Goal: Transaction & Acquisition: Obtain resource

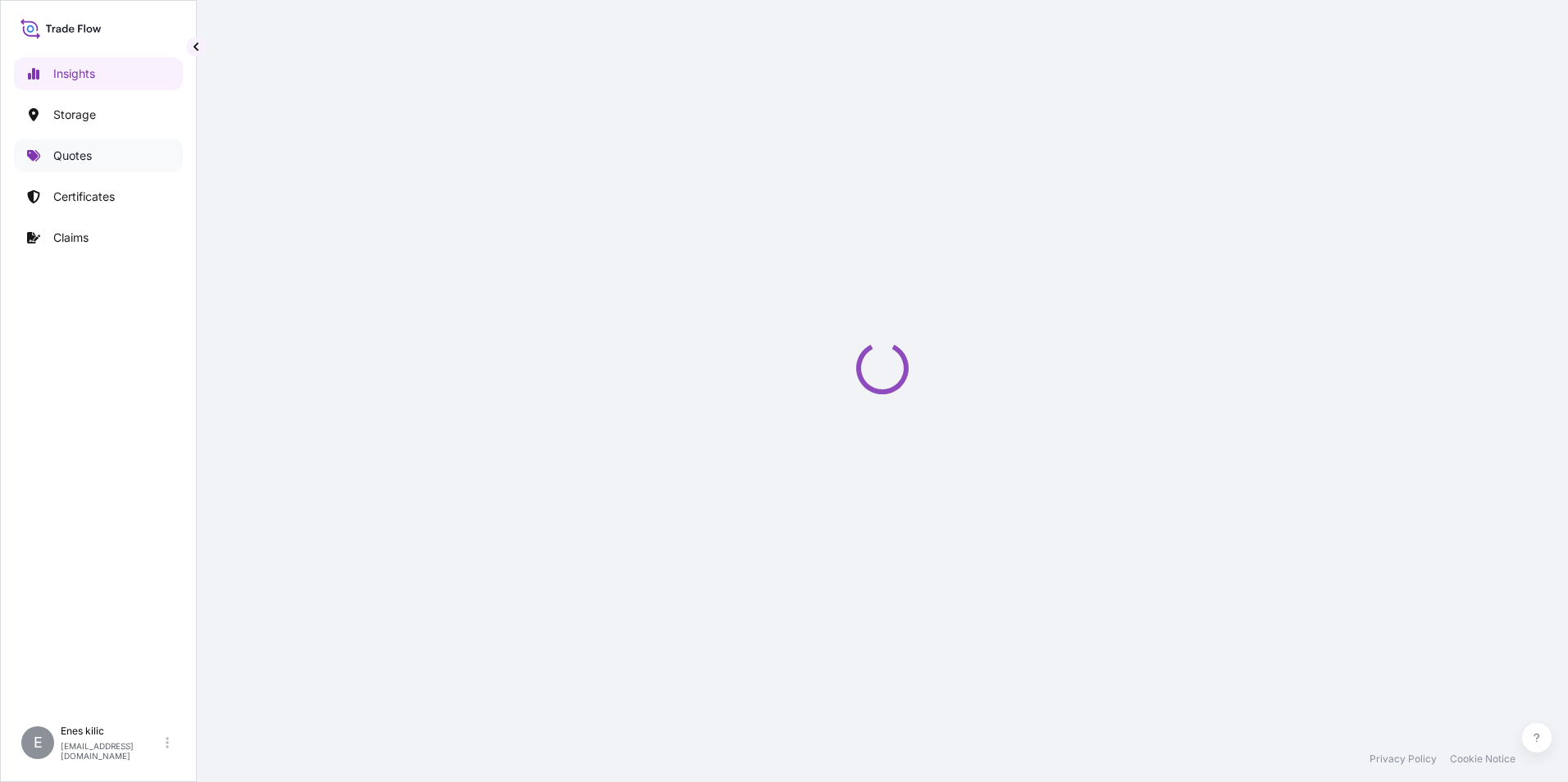
select select "2025"
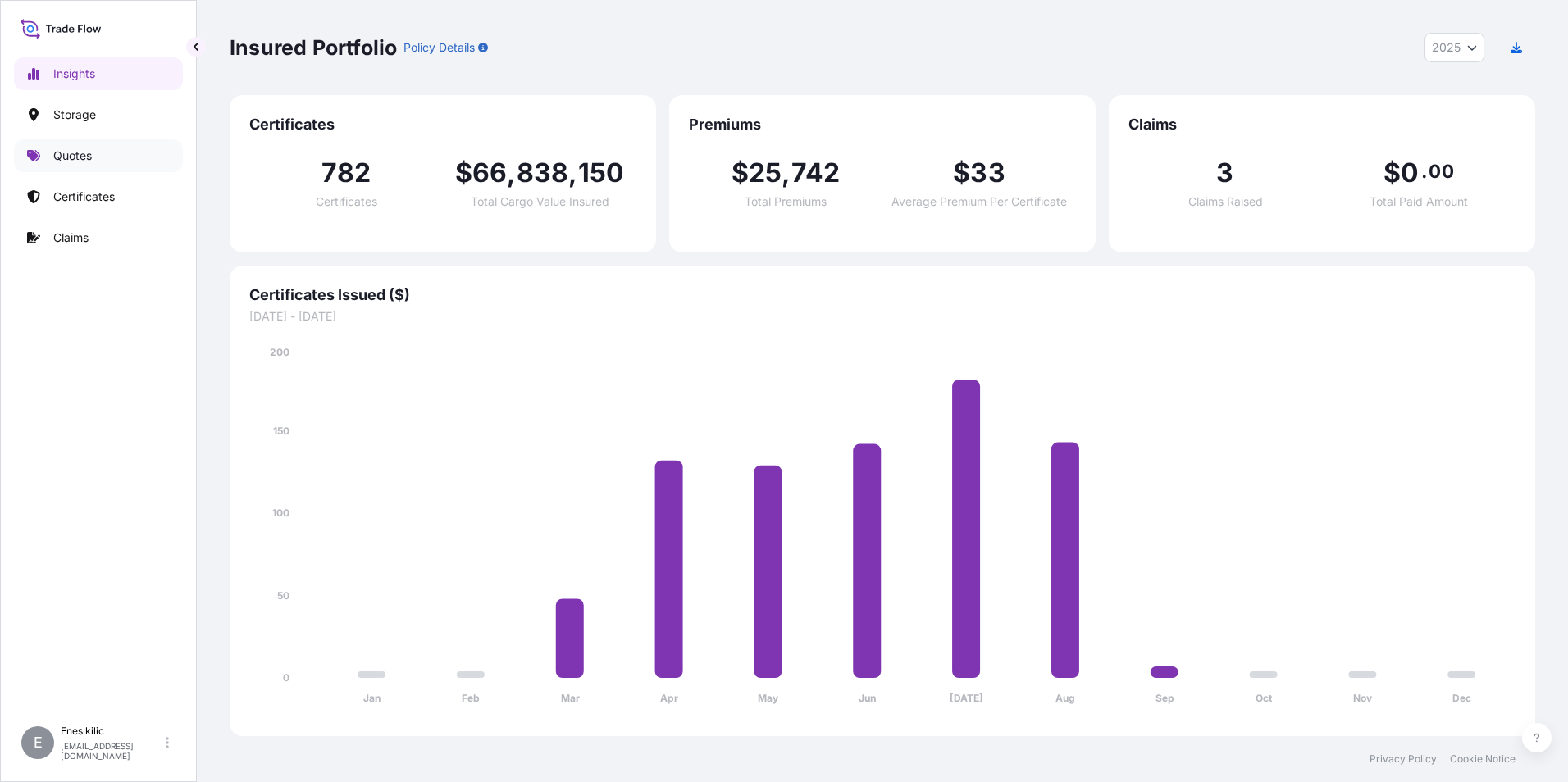
click at [90, 154] on p "Quotes" at bounding box center [72, 156] width 39 height 16
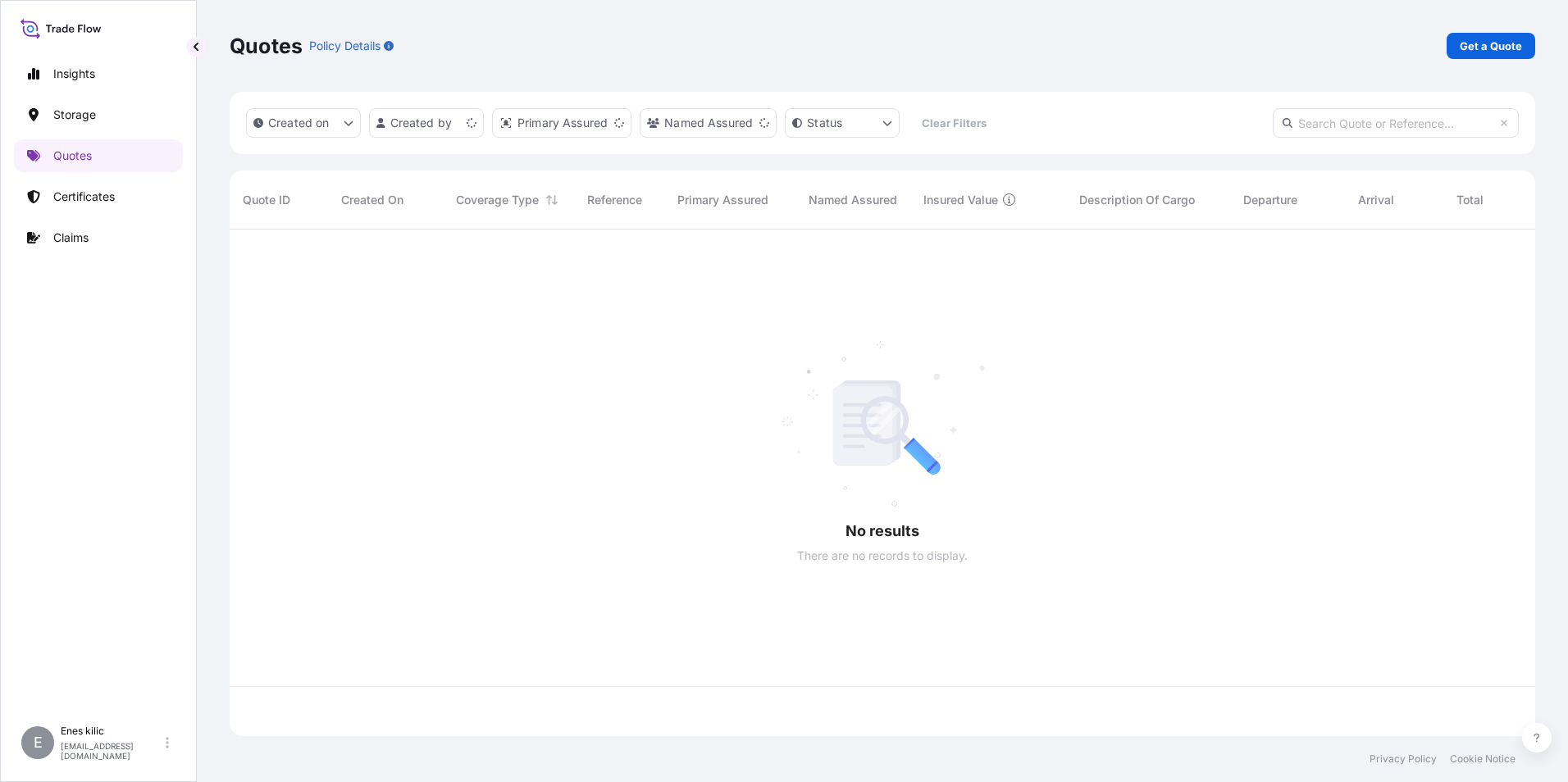
scroll to position [503, 1294]
click at [1468, 48] on p "Get a Quote" at bounding box center [1490, 46] width 62 height 16
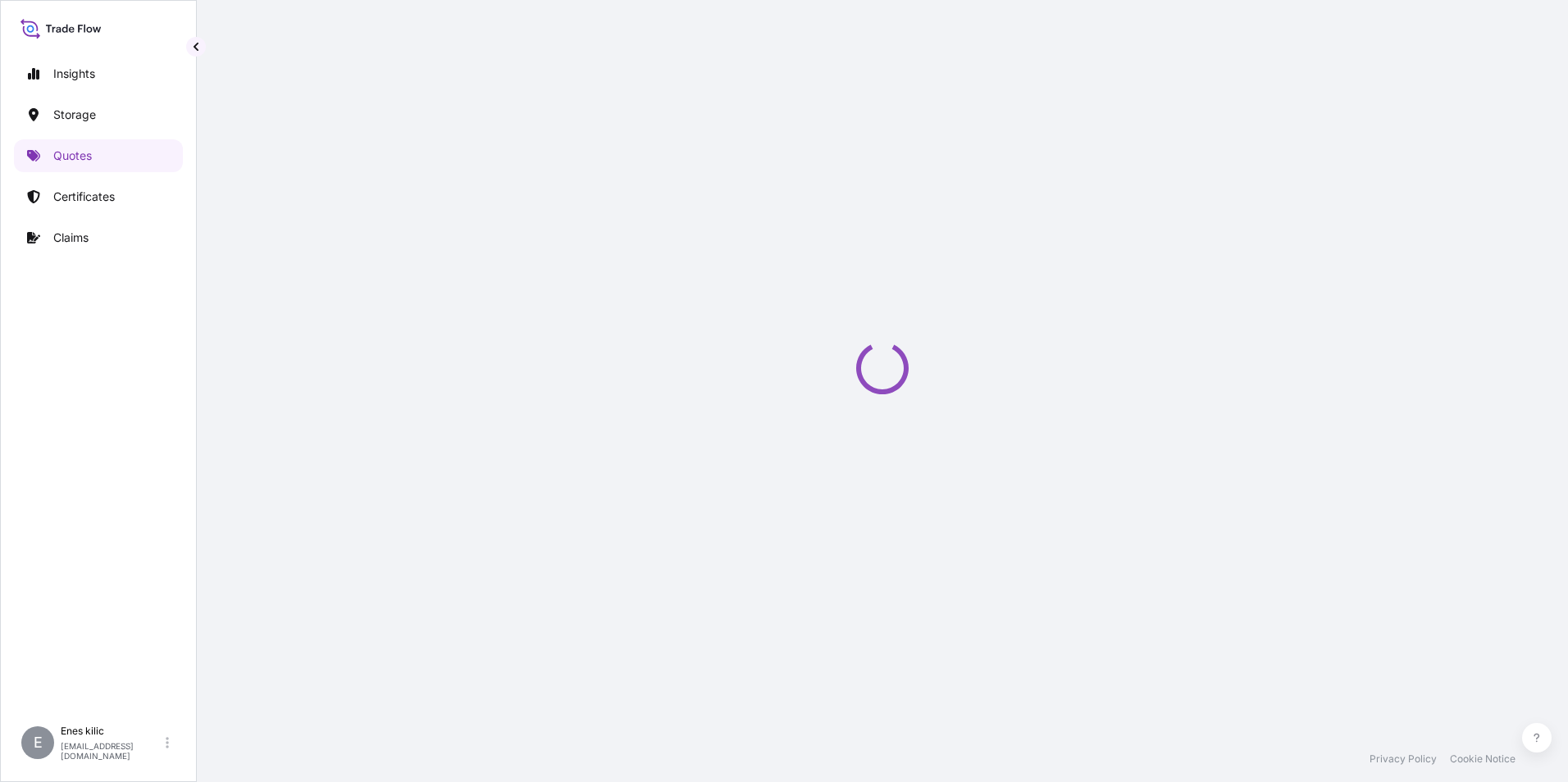
select select "Water"
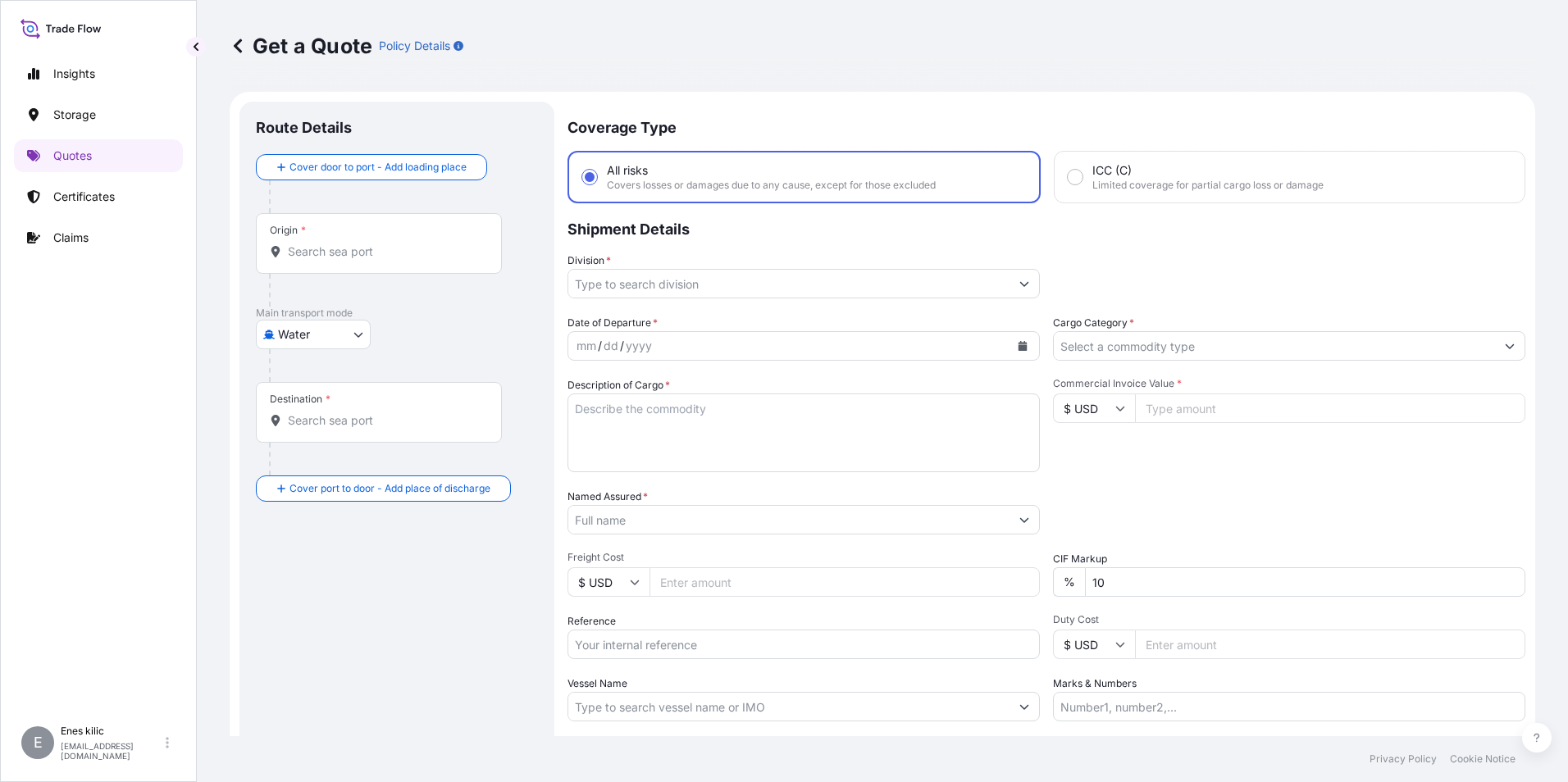
scroll to position [26, 0]
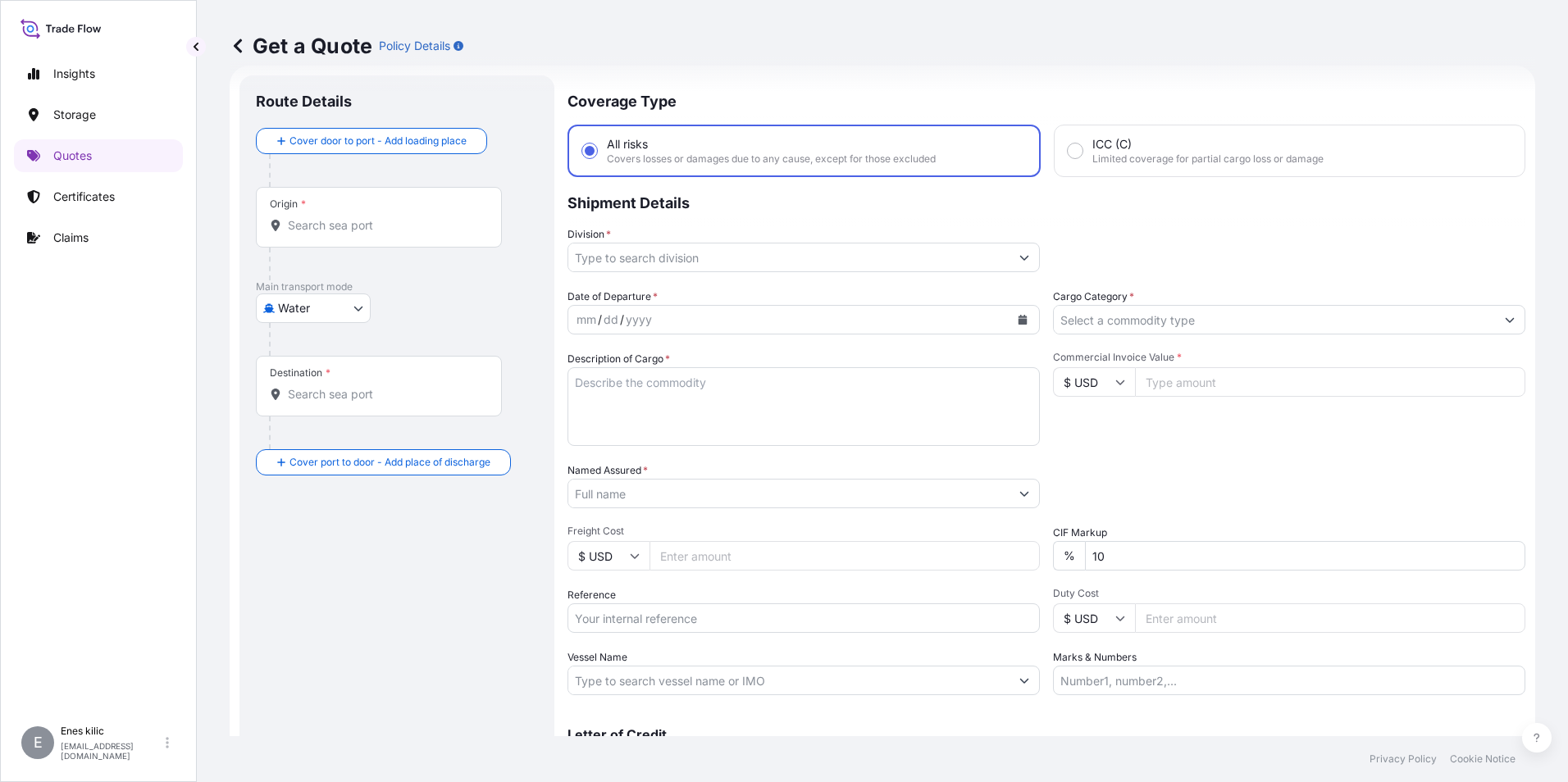
click at [348, 239] on div "Origin *" at bounding box center [379, 217] width 246 height 61
click at [348, 234] on input "Origin *" at bounding box center [385, 225] width 194 height 16
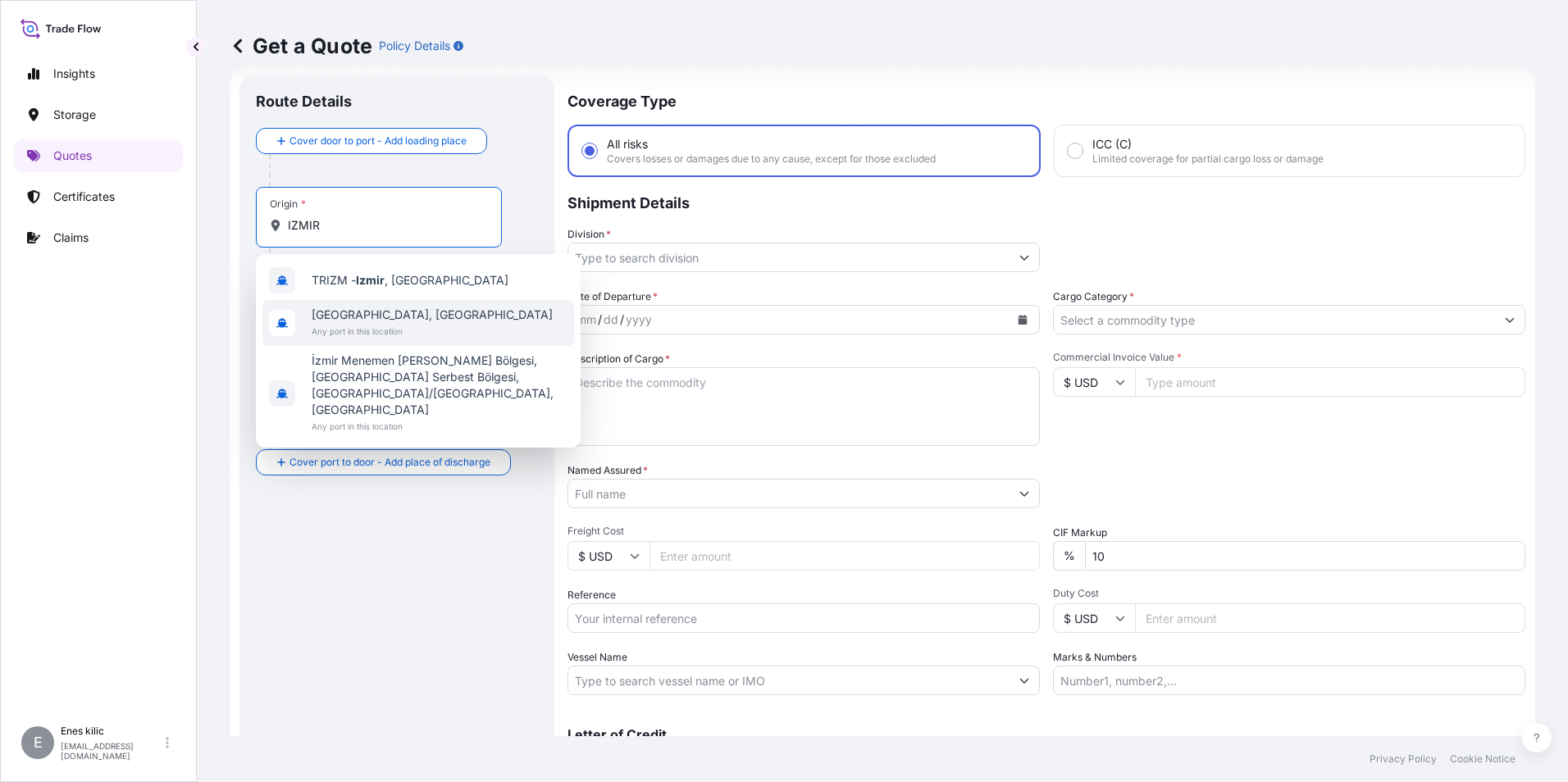
click at [392, 303] on div "[GEOGRAPHIC_DATA], [GEOGRAPHIC_DATA] Any port in this location" at bounding box center [418, 323] width 311 height 46
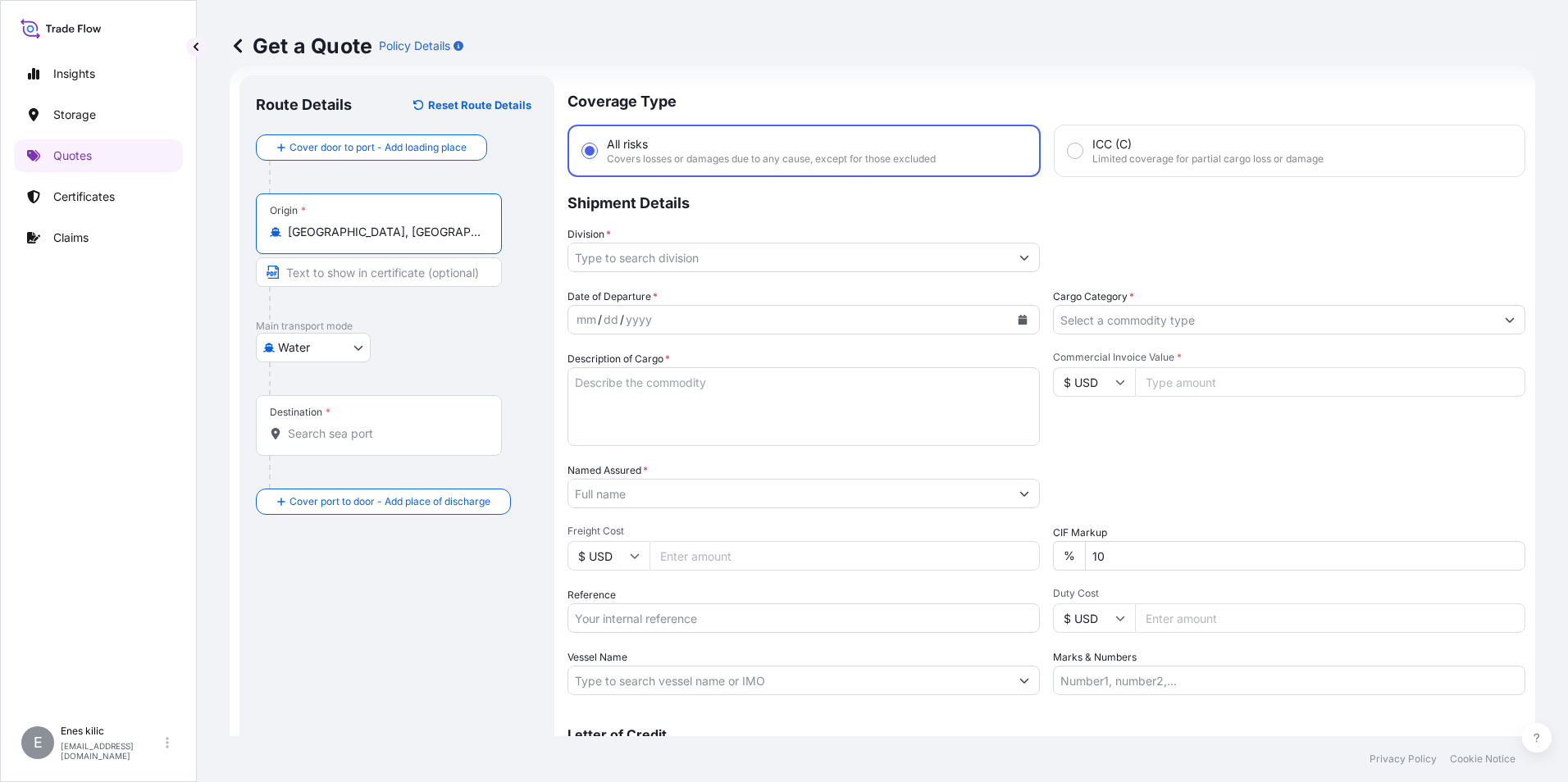
type input "[GEOGRAPHIC_DATA], [GEOGRAPHIC_DATA]"
click at [373, 439] on input "Destination *" at bounding box center [385, 433] width 194 height 16
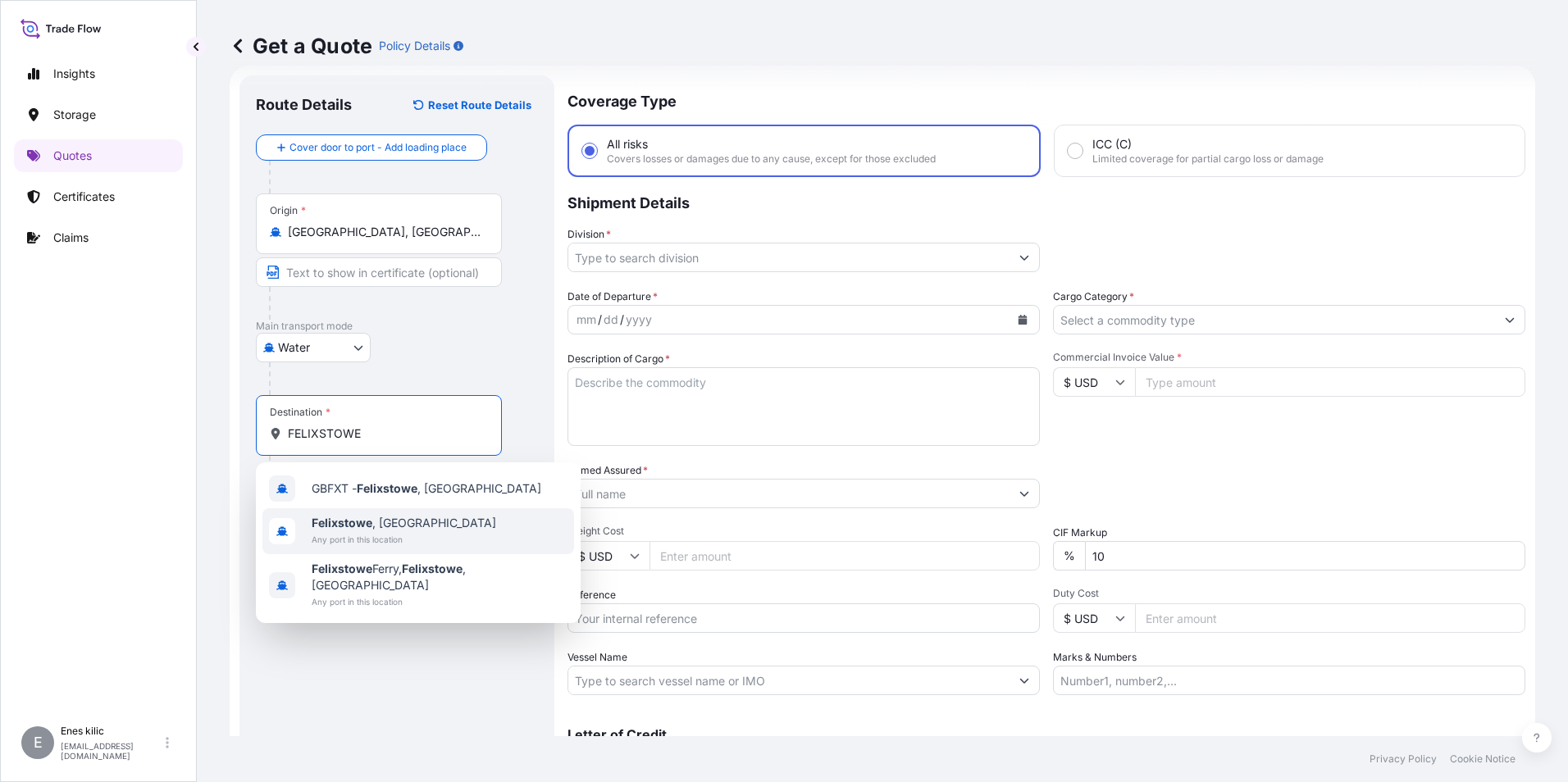
click at [394, 533] on span "Any port in this location" at bounding box center [404, 539] width 185 height 16
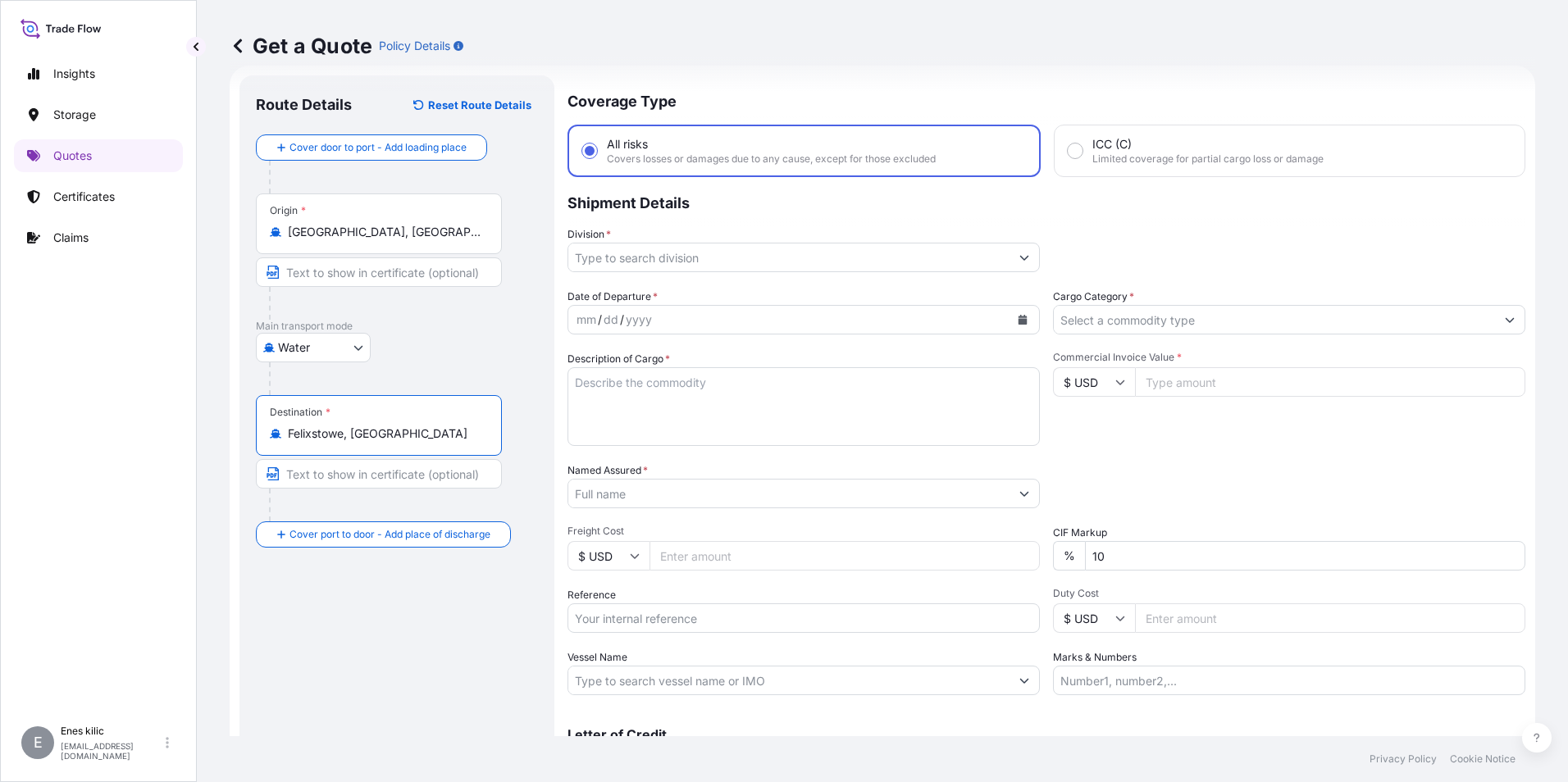
click at [387, 439] on input "Felixstowe, [GEOGRAPHIC_DATA]" at bounding box center [385, 433] width 194 height 16
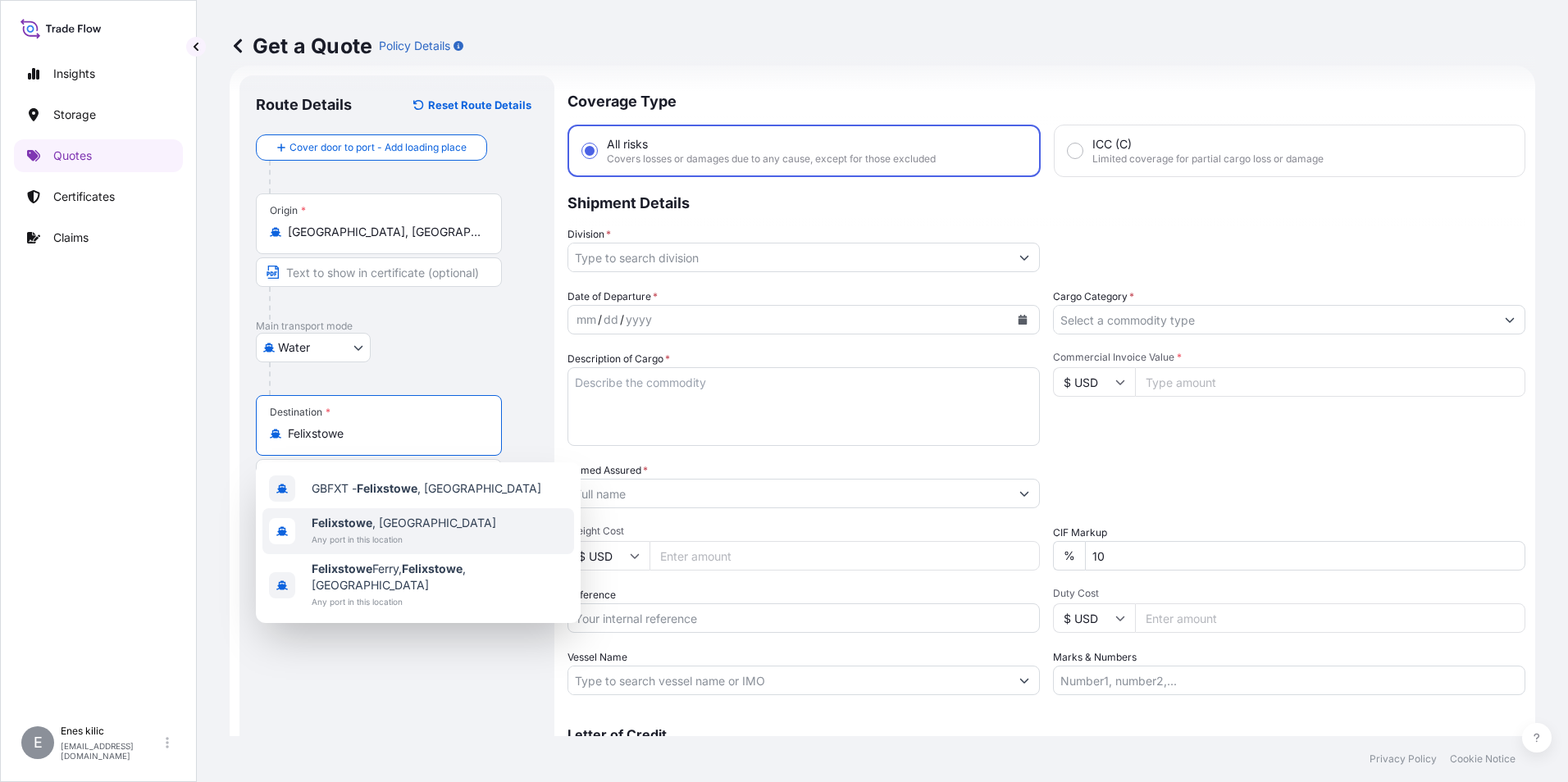
click at [410, 536] on div "[GEOGRAPHIC_DATA] , [GEOGRAPHIC_DATA] Any port in this location" at bounding box center [418, 531] width 311 height 46
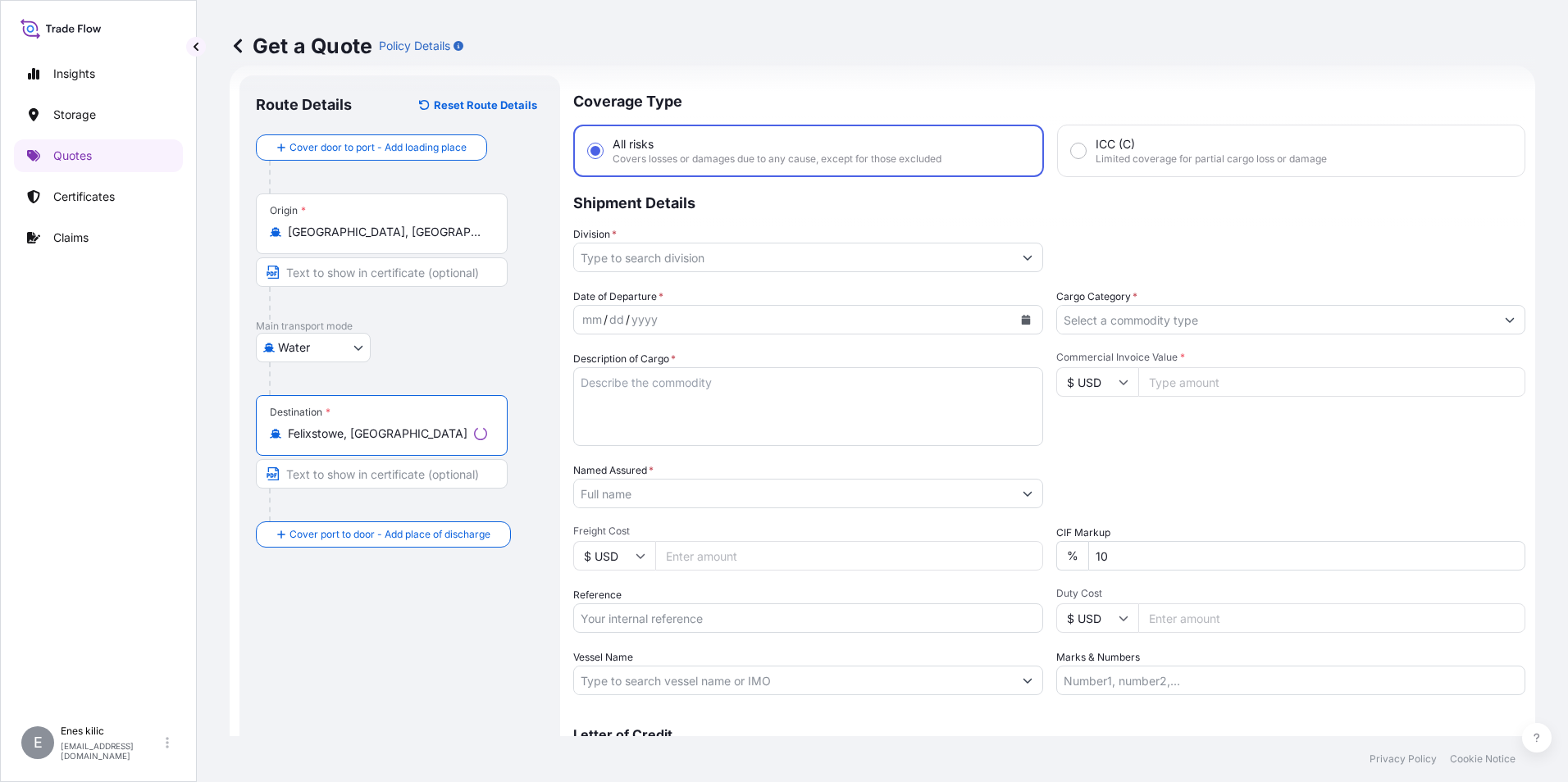
type input "Felixstowe, [GEOGRAPHIC_DATA]"
click at [657, 254] on input "Division *" at bounding box center [793, 257] width 439 height 30
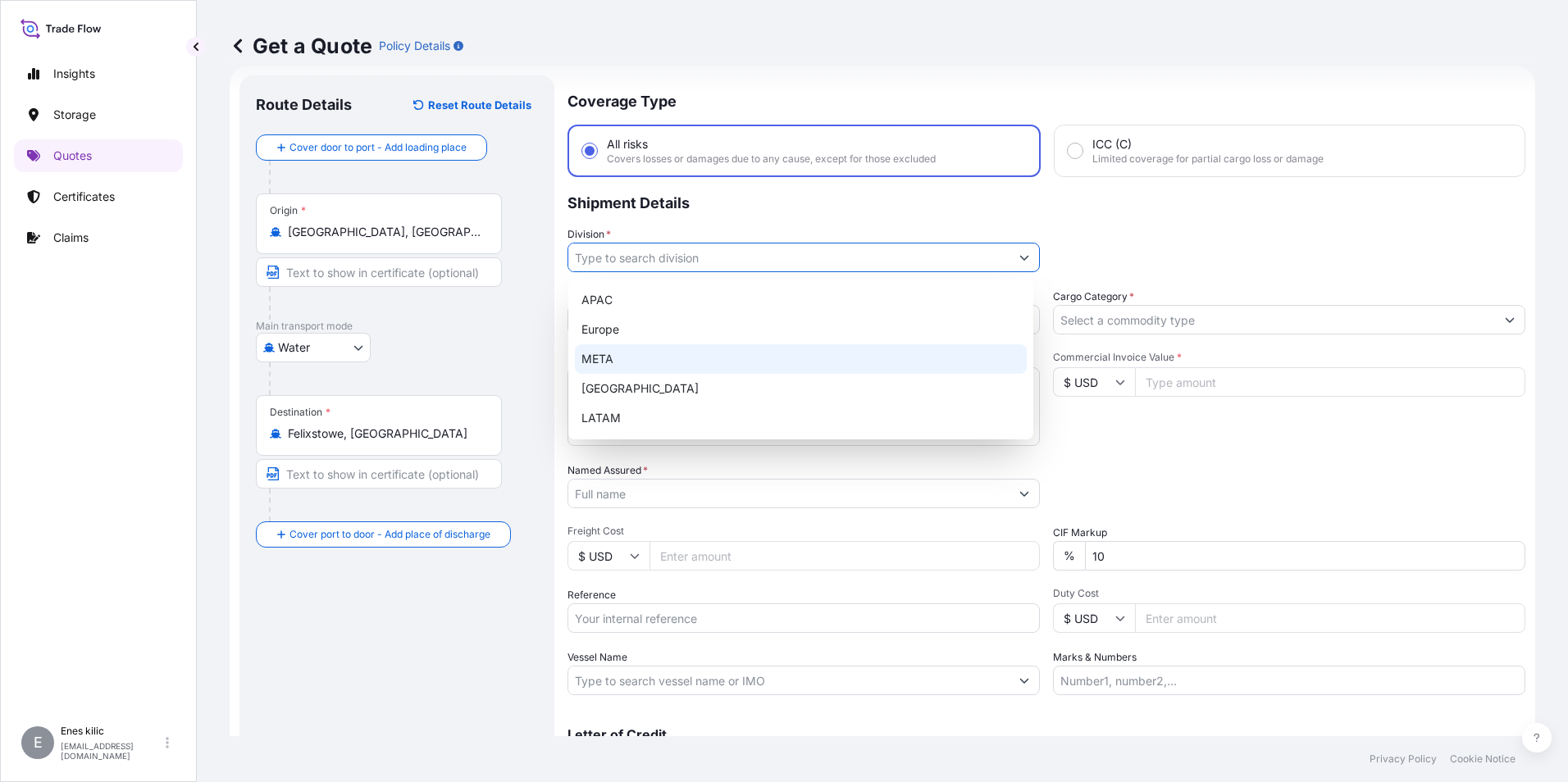
click at [638, 357] on div "META" at bounding box center [801, 359] width 452 height 30
type input "META"
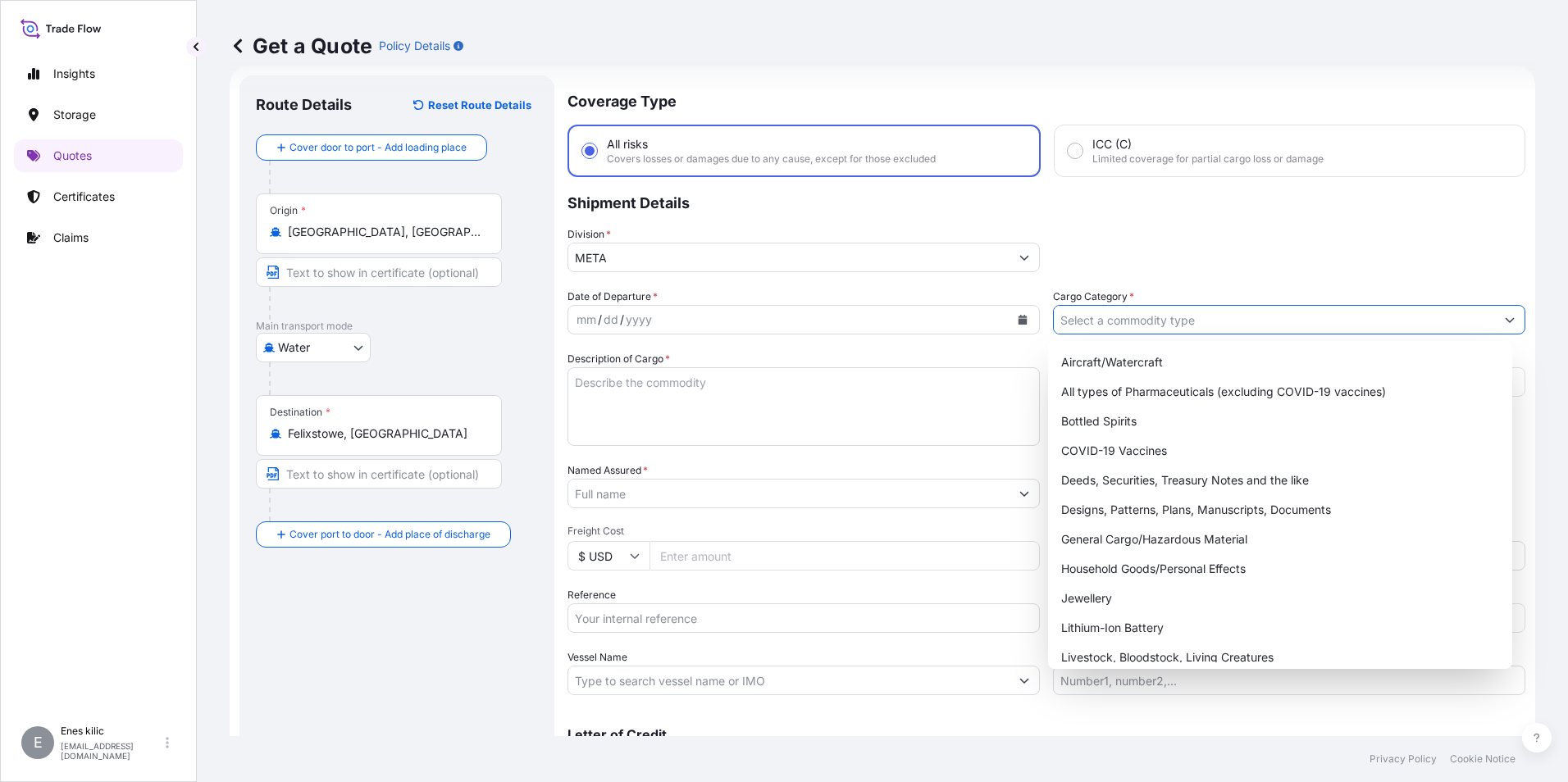
click at [1495, 320] on button "Show suggestions" at bounding box center [1510, 319] width 30 height 30
click at [1132, 539] on div "General Cargo/Hazardous Material" at bounding box center [1281, 539] width 452 height 30
type input "General Cargo/Hazardous Material"
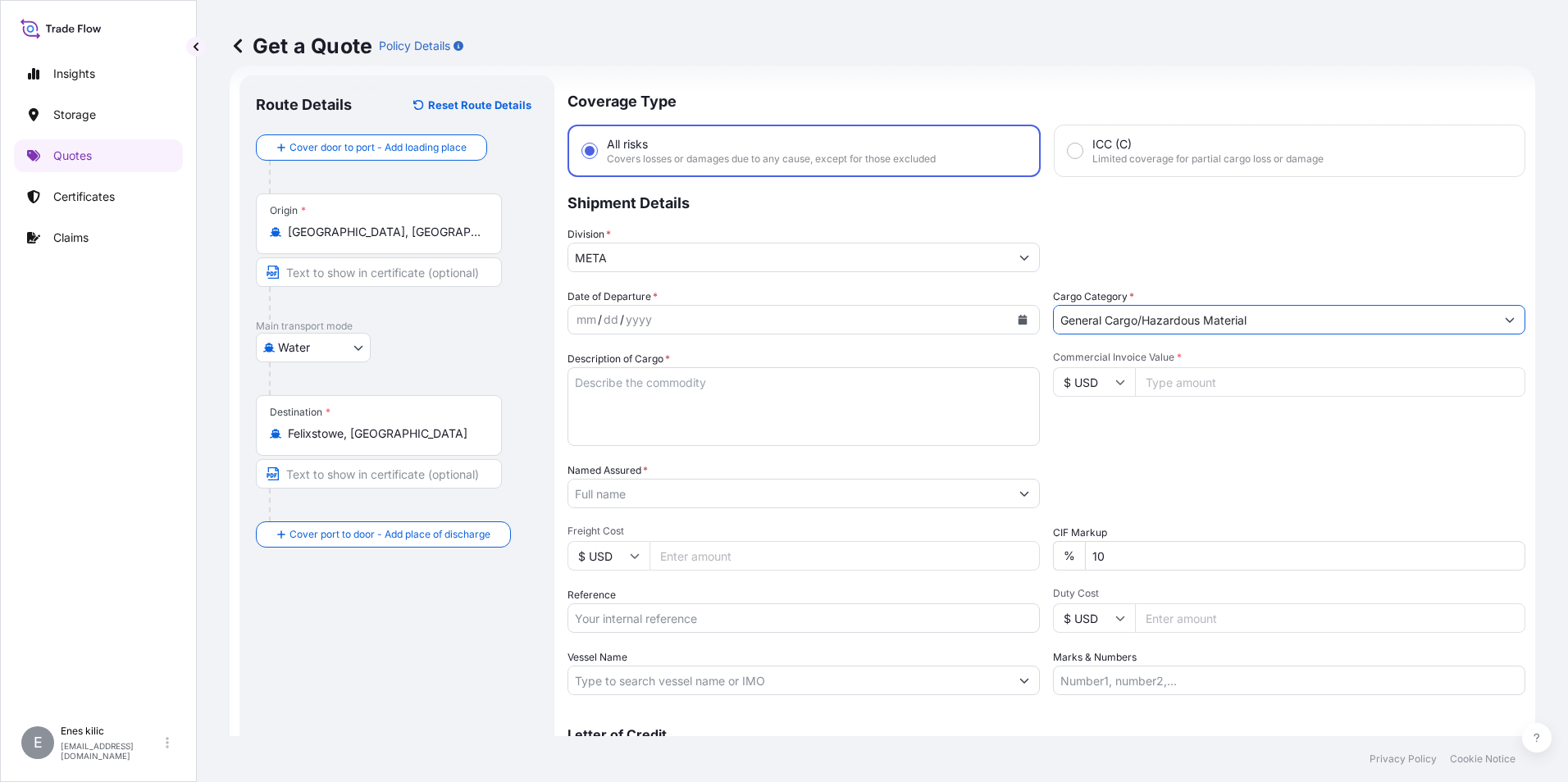
click at [832, 316] on div "mm / dd / yyyy" at bounding box center [789, 319] width 441 height 30
click at [1018, 324] on icon "Calendar" at bounding box center [1023, 319] width 9 height 10
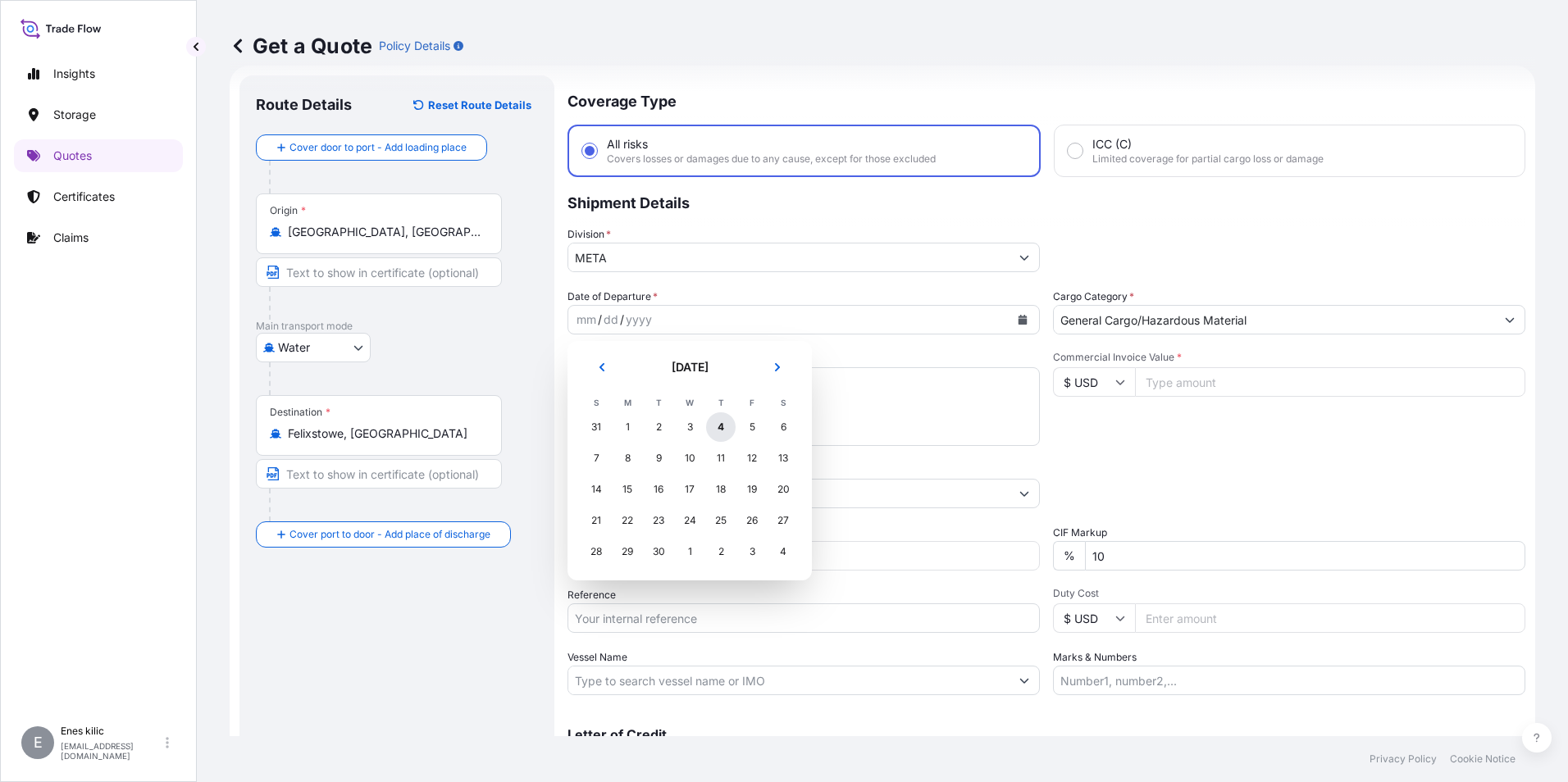
click at [721, 421] on div "4" at bounding box center [720, 427] width 30 height 30
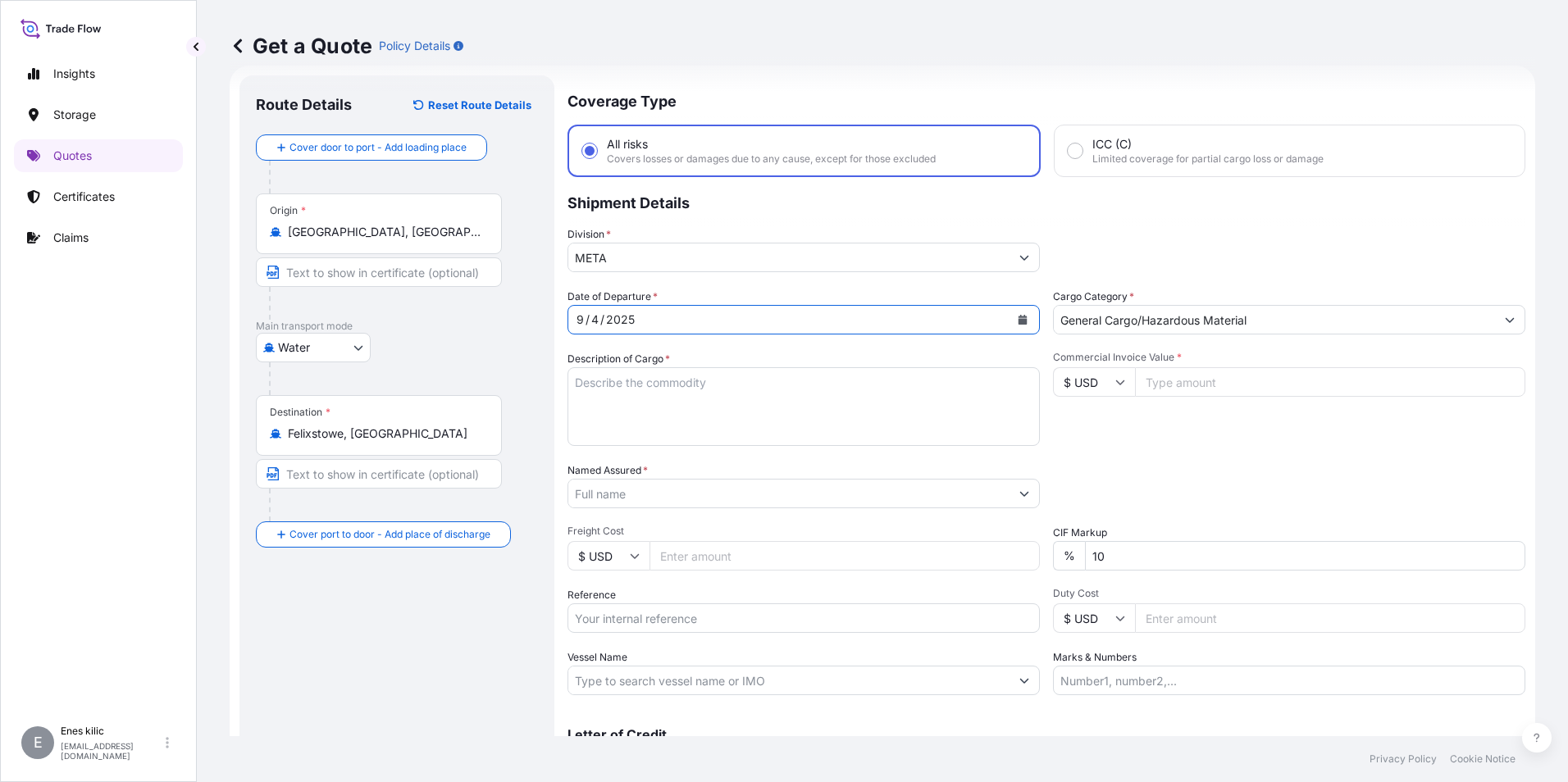
click at [655, 373] on textarea "Description of Cargo *" at bounding box center [804, 407] width 473 height 79
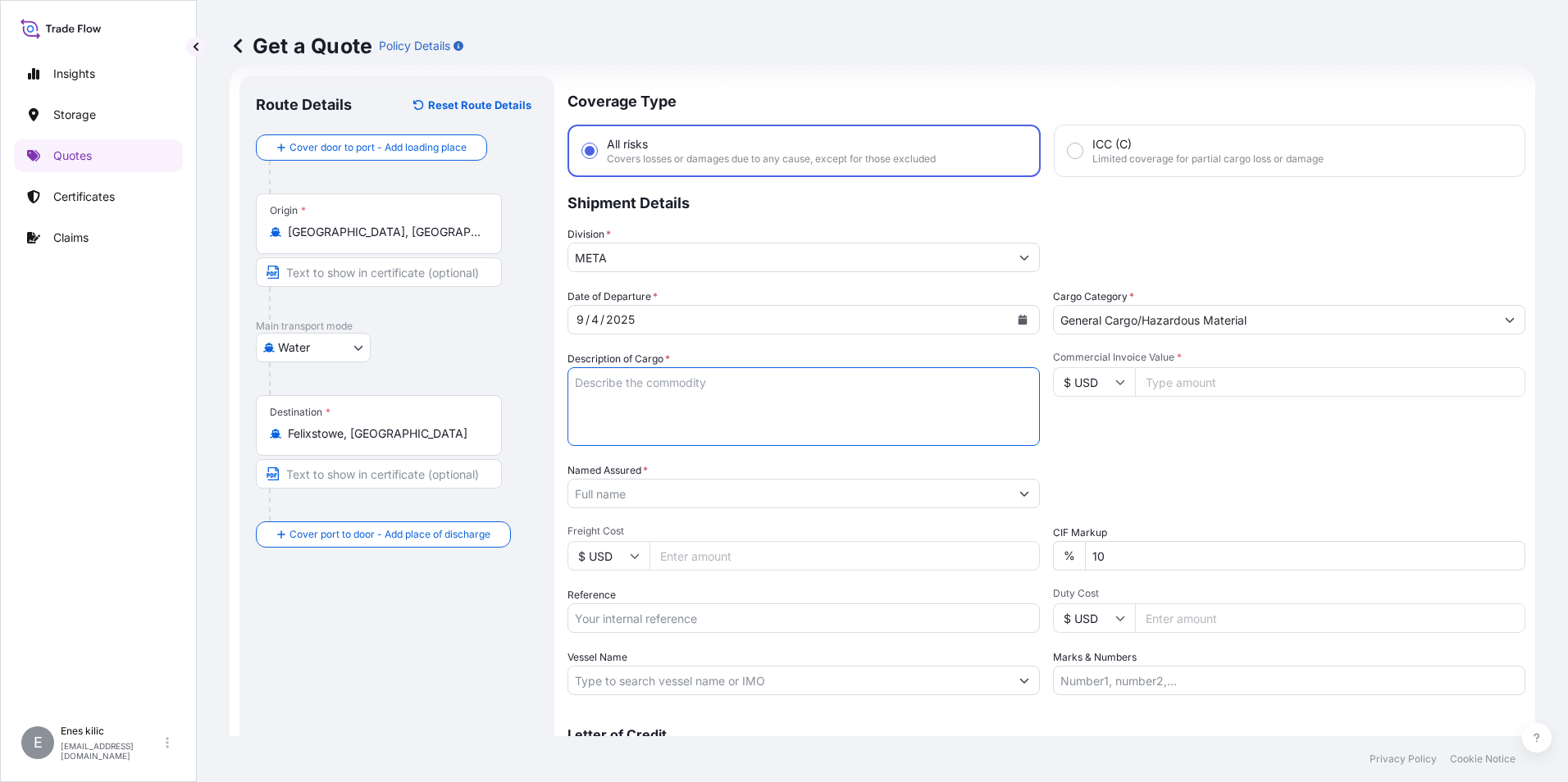
click at [585, 383] on textarea "Description of Cargo *" at bounding box center [804, 407] width 473 height 79
paste textarea "CAAU 257 865-6 /CAAU 244 031-1 / JXJU 331 170-4 / CAAU 266 143-6"
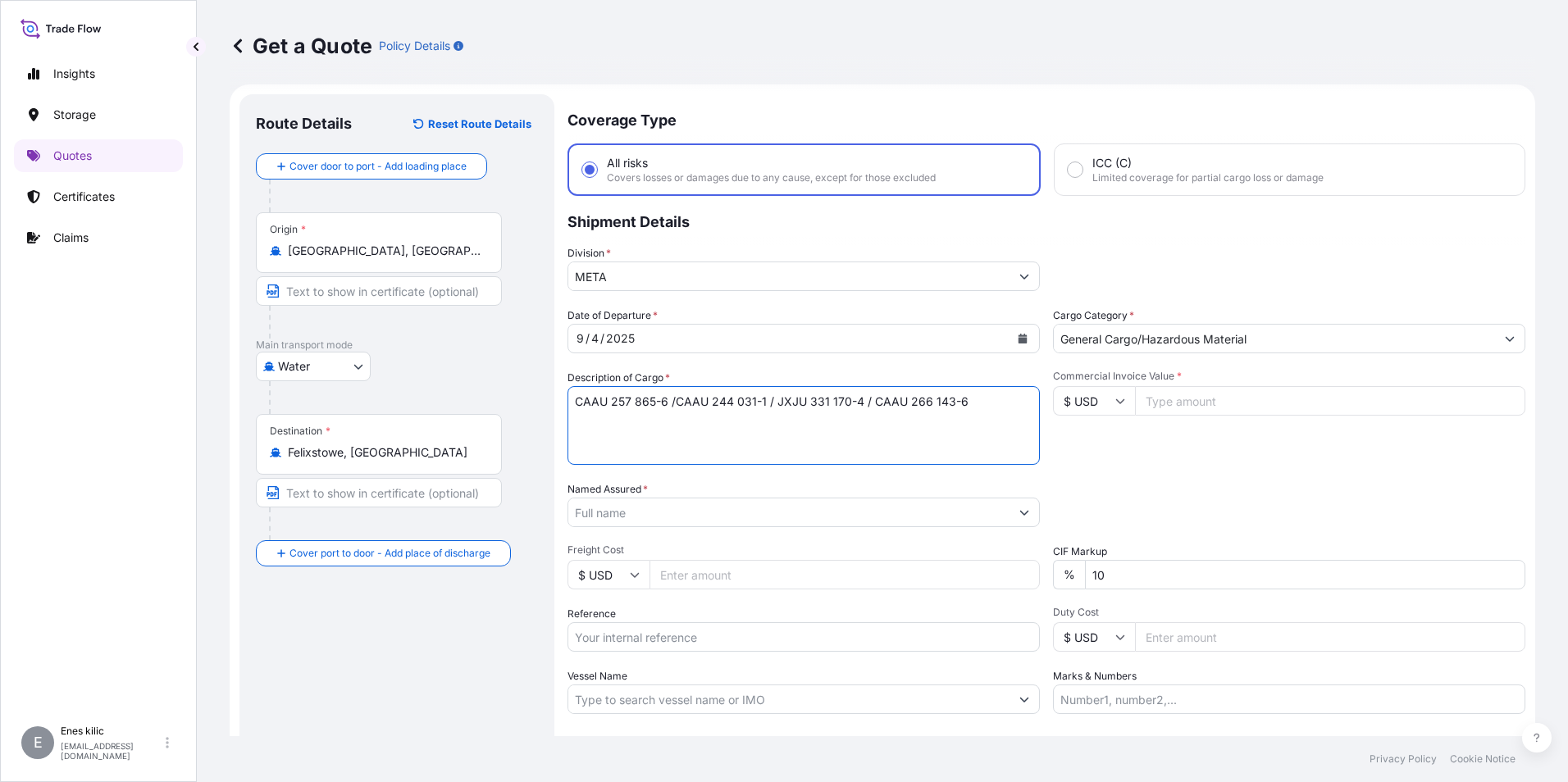
scroll to position [0, 0]
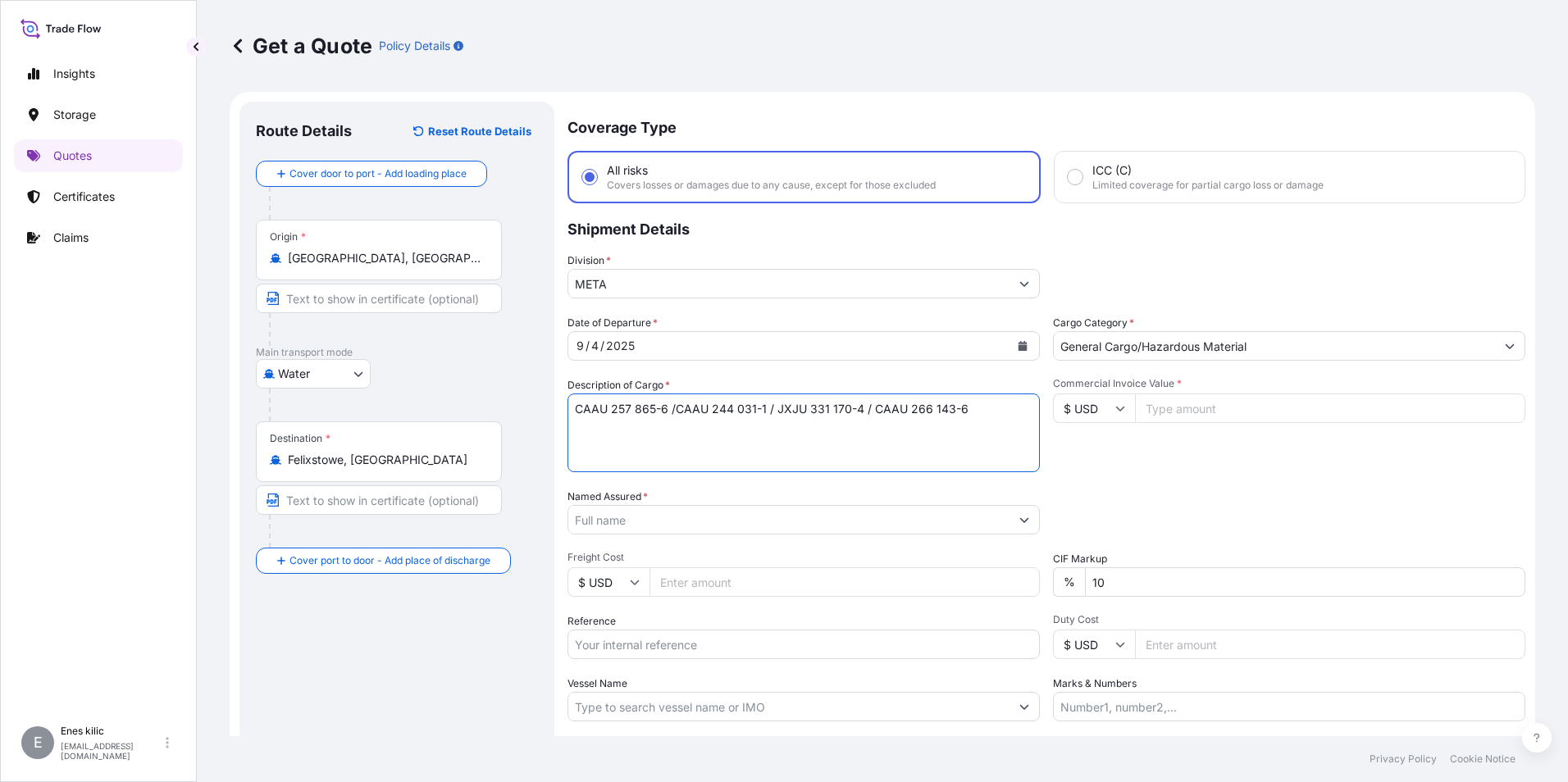
type textarea "CAAU 257 865-6 /CAAU 244 031-1 / JXJU 331 170-4 / CAAU 266 143-6"
click at [707, 521] on input "Named Assured *" at bounding box center [789, 519] width 441 height 30
click at [1071, 421] on input "$ USD" at bounding box center [1093, 408] width 82 height 30
click at [1083, 481] on div "£ GBP" at bounding box center [1081, 488] width 69 height 31
type input "£ GBP"
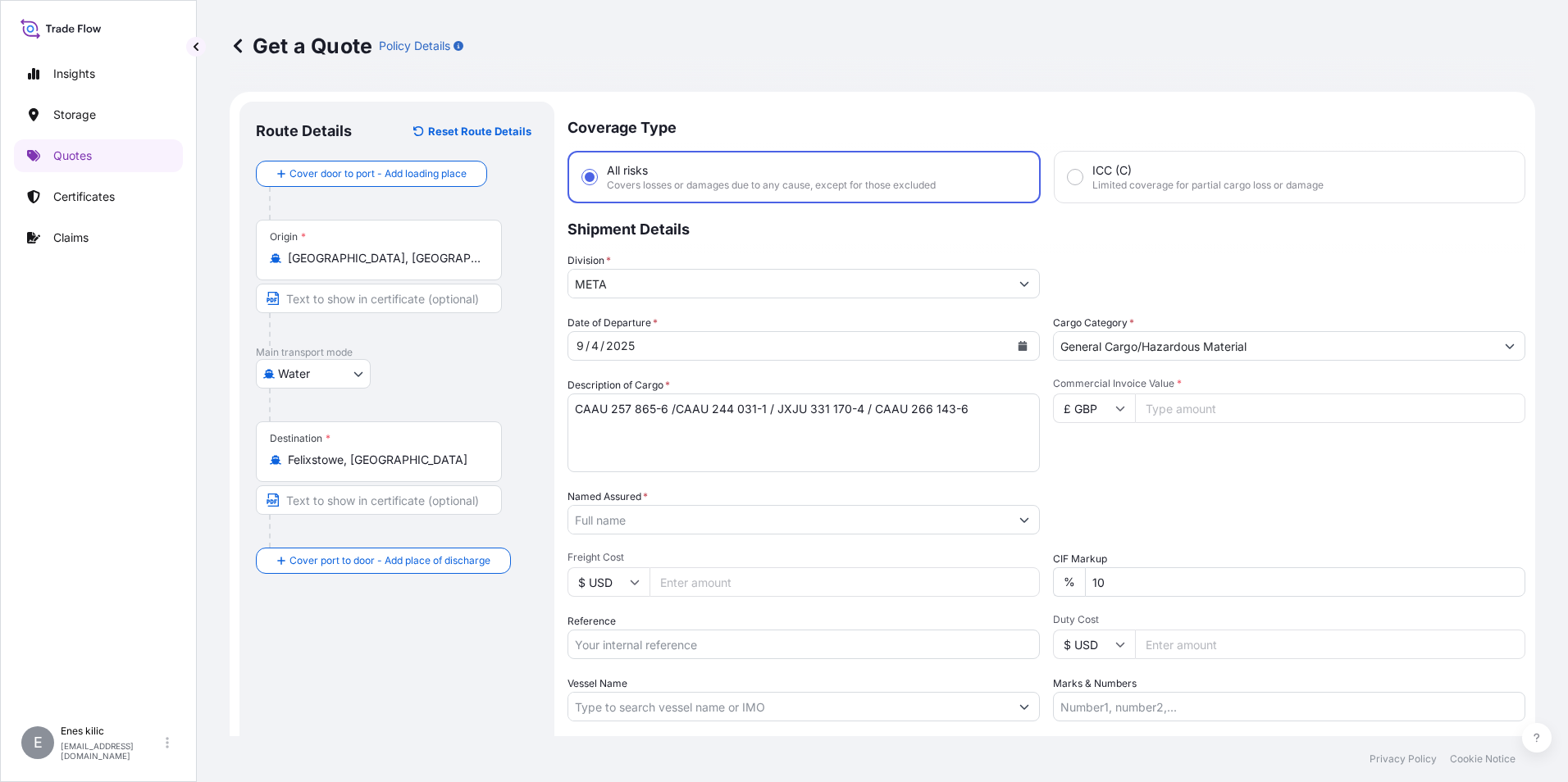
click at [1292, 404] on input "Commercial Invoice Value *" at bounding box center [1329, 408] width 390 height 30
type input "54915.84"
drag, startPoint x: 1222, startPoint y: 501, endPoint x: 1063, endPoint y: 546, distance: 165.2
click at [1219, 501] on div "Packing Category Type to search a container mode Please select a primary mode o…" at bounding box center [1289, 511] width 473 height 46
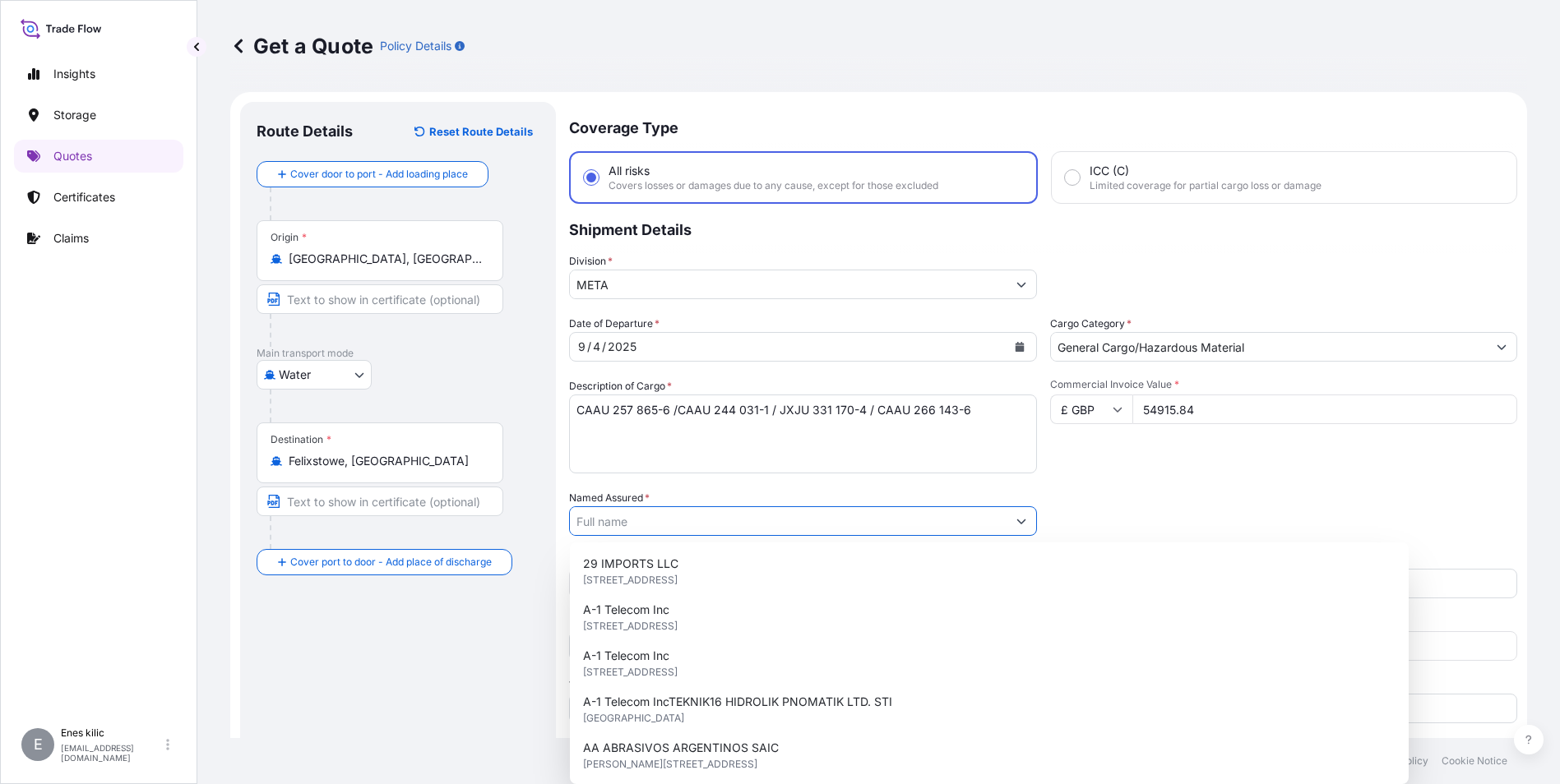
click at [961, 526] on input "Named Assured *" at bounding box center [788, 521] width 436 height 30
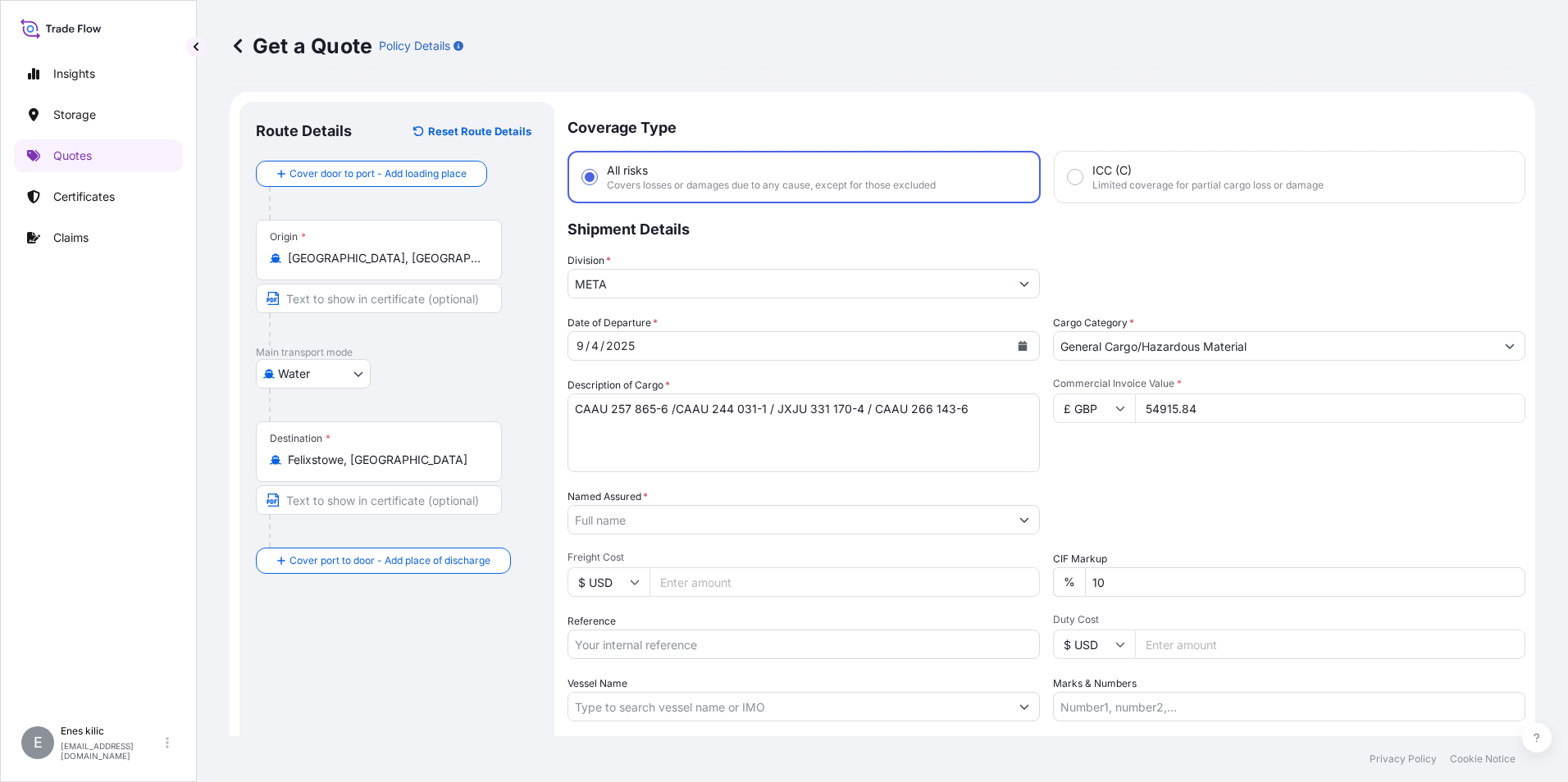
click at [738, 526] on input "Named Assured *" at bounding box center [789, 519] width 441 height 30
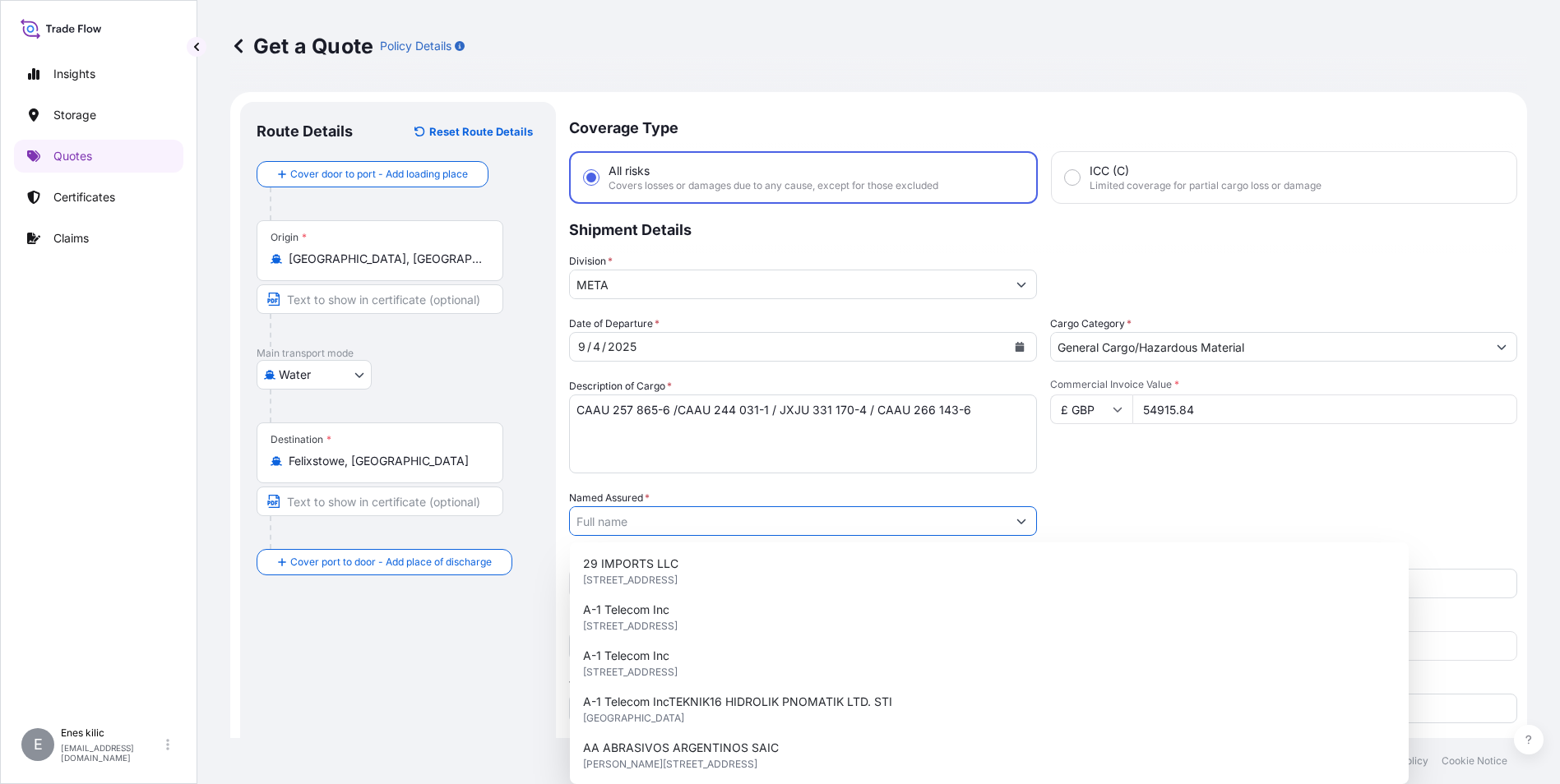
paste input "CAAU 257 865-6 /CAAU 244 031-1 / JXJU 331 170-4 / CAAU 266 143-6"
type input "CAAU 257 865-6 /CAAU 244 031-1 / JXJU 331 170-4 / CAAU 266 143-6"
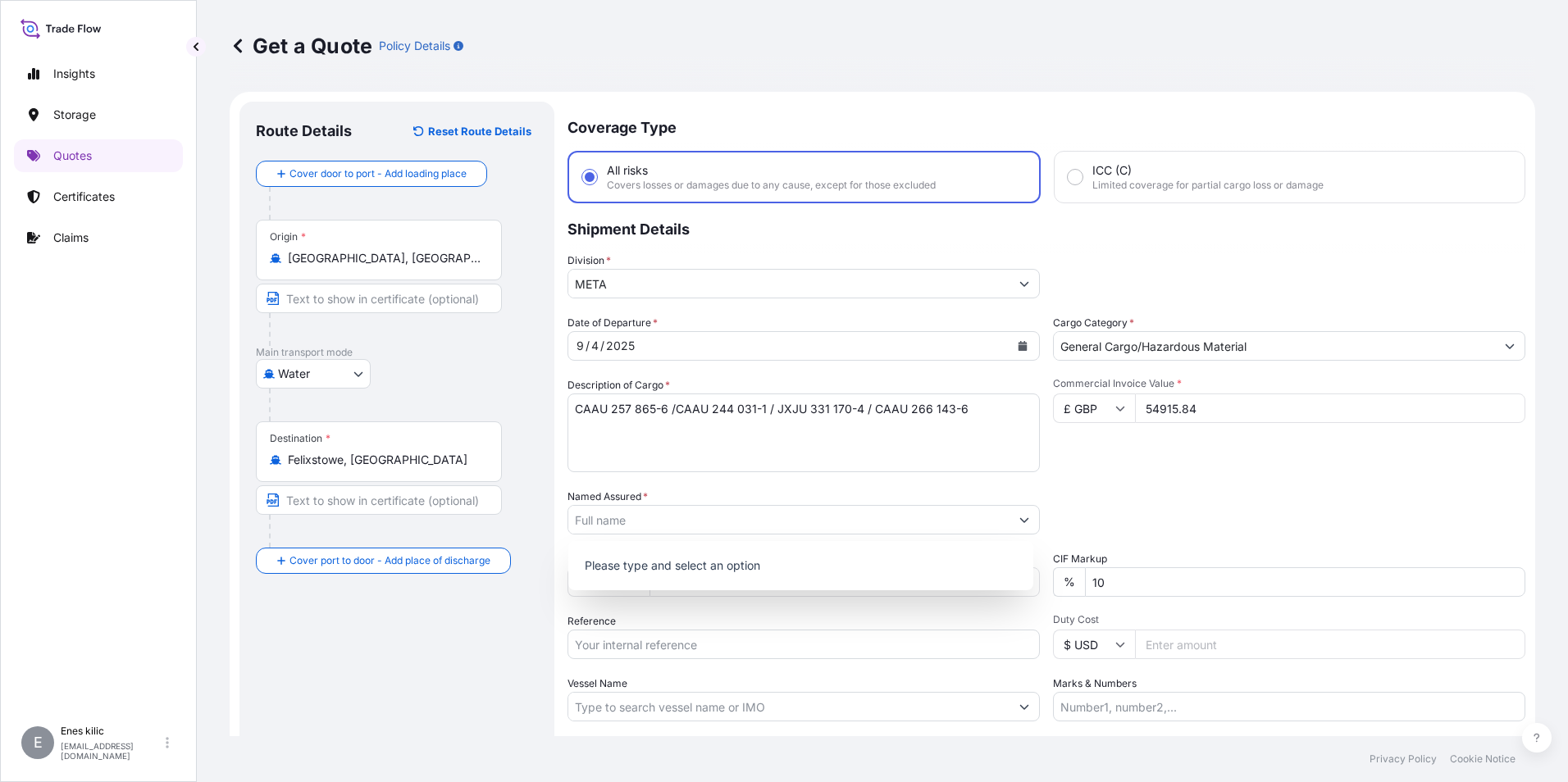
click at [665, 534] on div "Date of Departure * [DATE] Cargo Category * General Cargo/Hazardous Material De…" at bounding box center [1047, 517] width 958 height 406
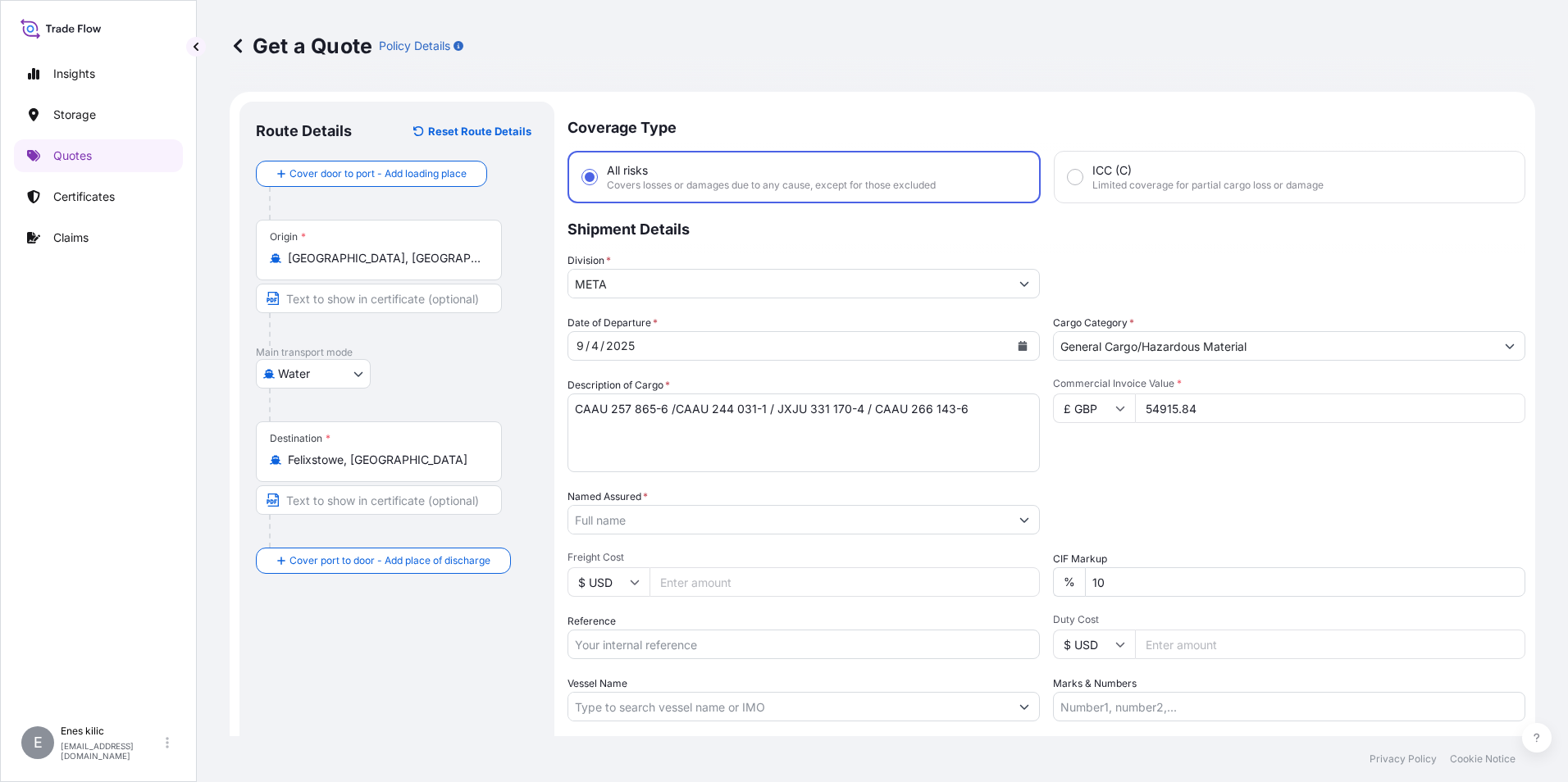
click at [658, 521] on input "Named Assured *" at bounding box center [789, 519] width 441 height 30
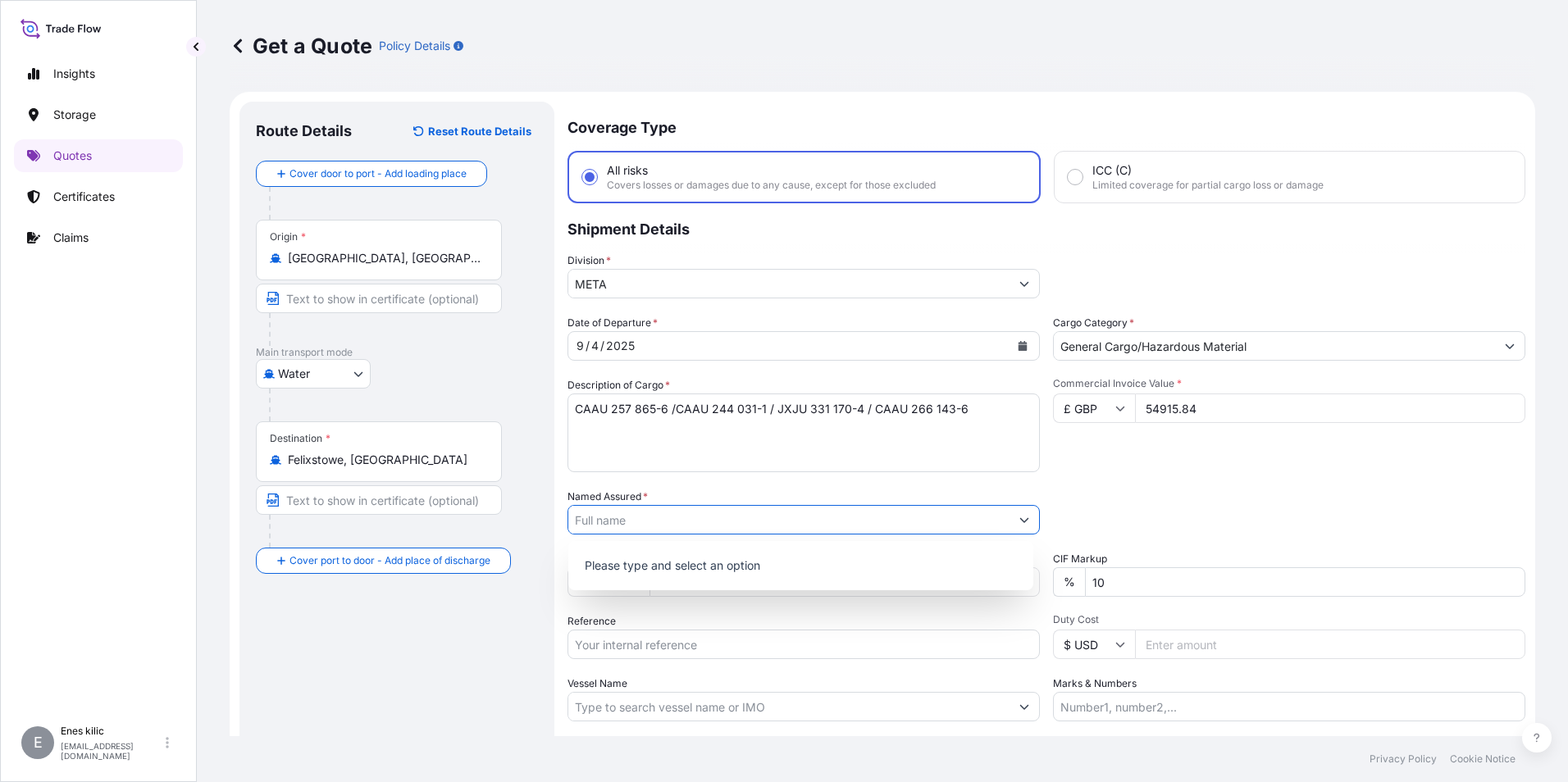
paste input "AK CELEP PAMUK GIDA TARIM ÜRÜNLERİ TEKSTİL VE TURZIM [DOMAIN_NAME] STI"
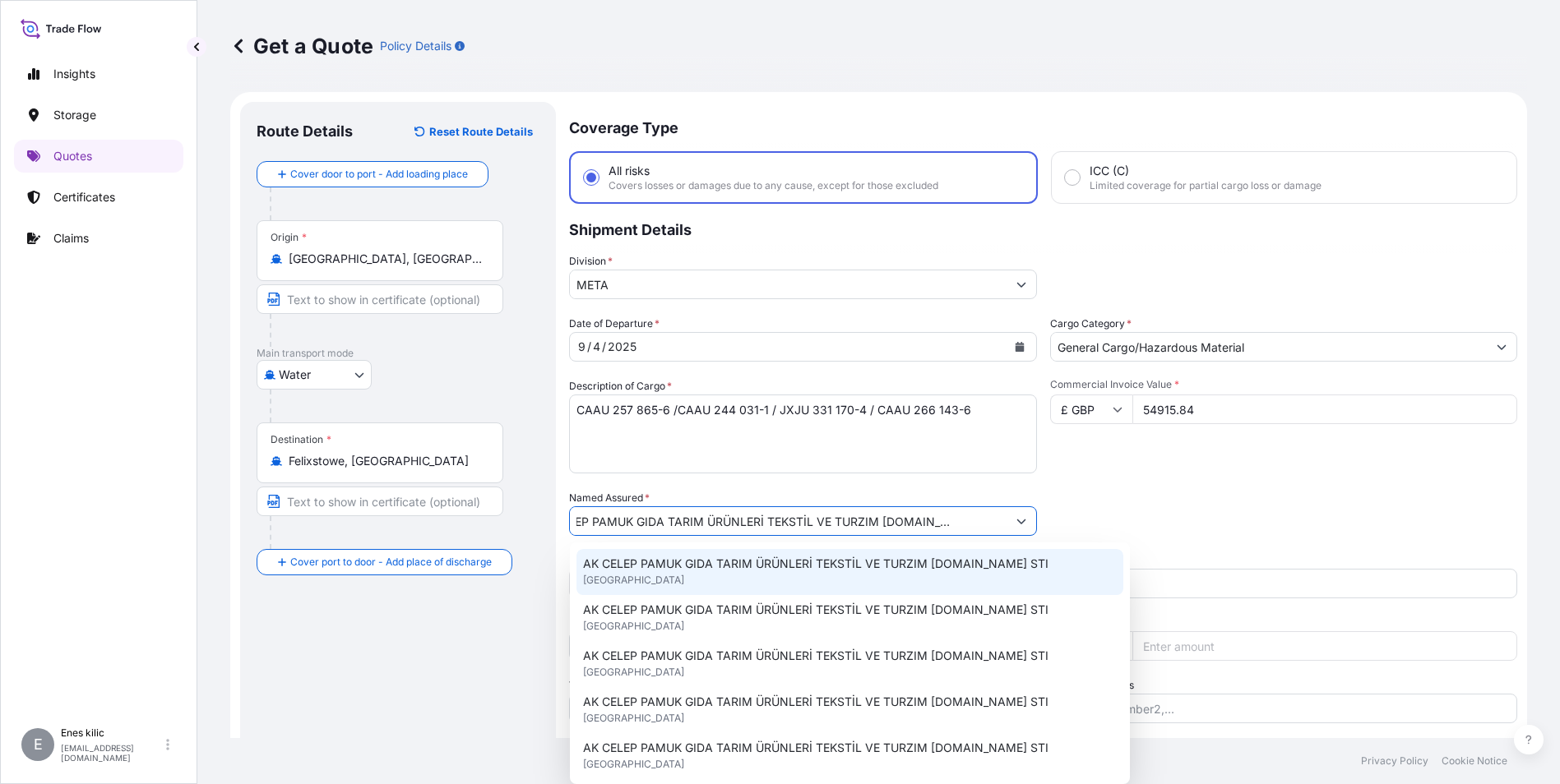
click at [699, 564] on span "AK CELEP PAMUK GIDA TARIM ÜRÜNLERİ TEKSTİL VE TURZIM [DOMAIN_NAME] STI" at bounding box center [815, 564] width 465 height 16
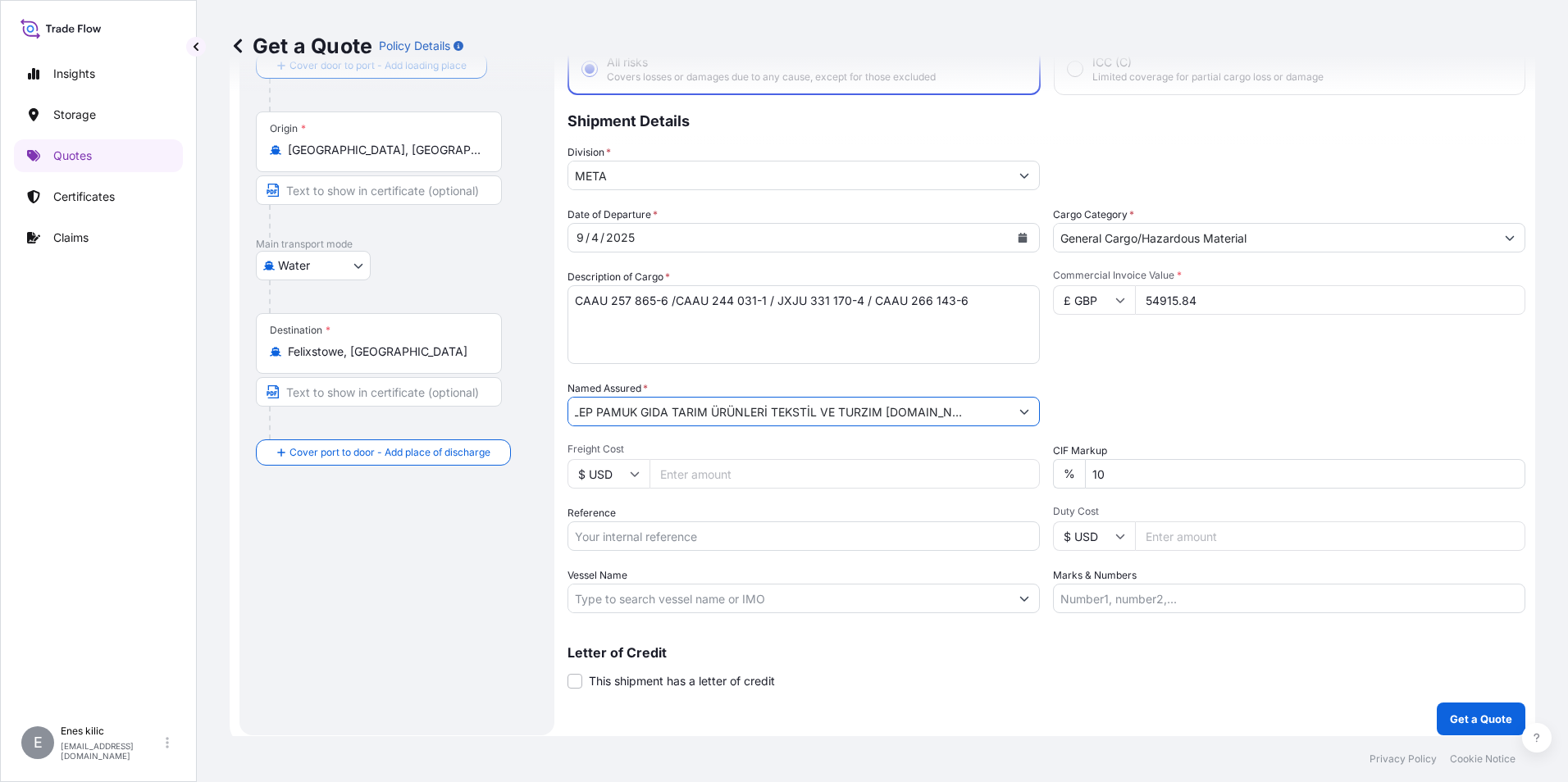
scroll to position [117, 0]
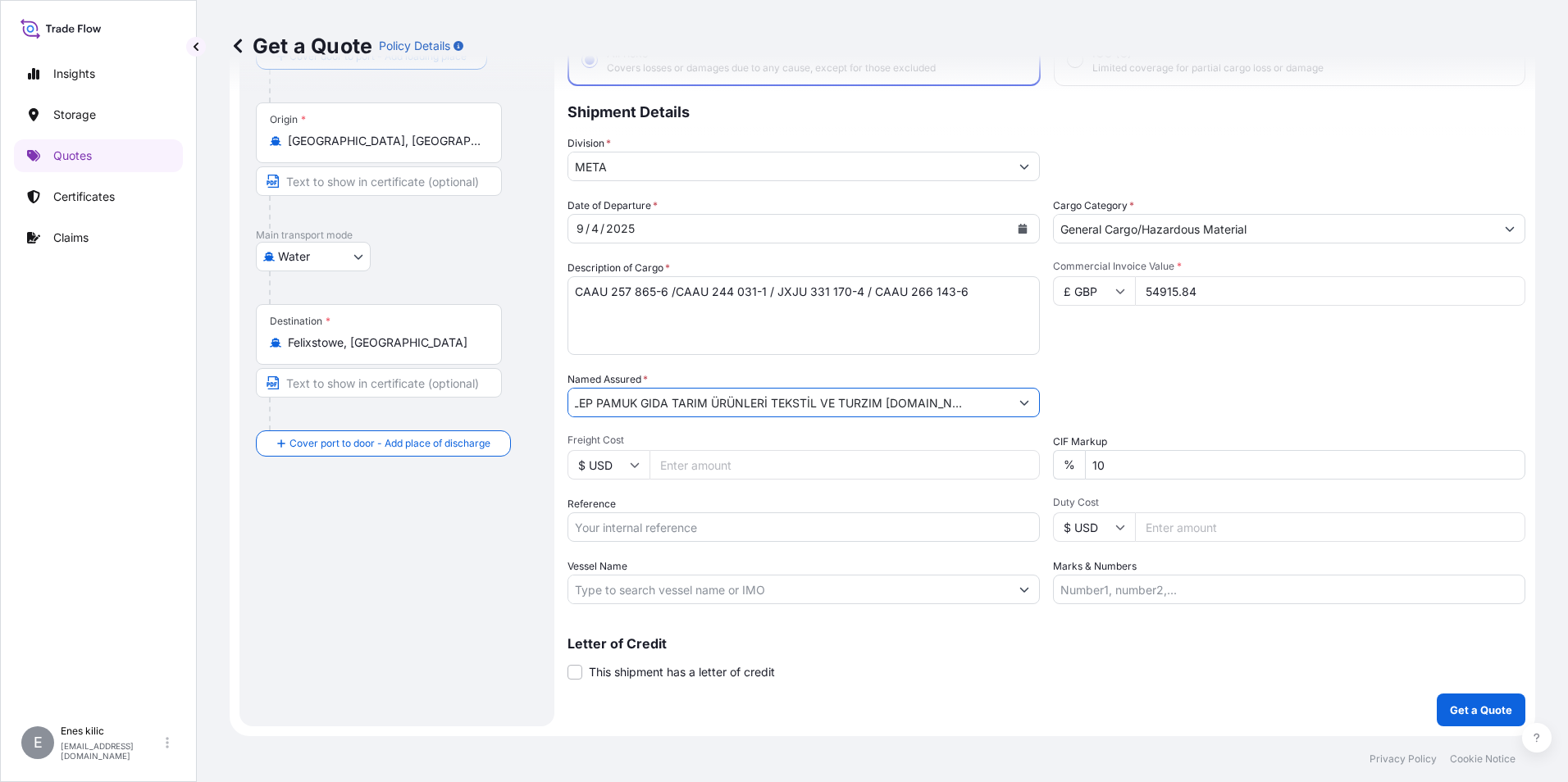
type input "AK CELEP PAMUK GIDA TARIM ÜRÜNLERİ TEKSTİL VE TURZIM [DOMAIN_NAME] STI"
click at [678, 532] on input "Reference" at bounding box center [804, 526] width 473 height 30
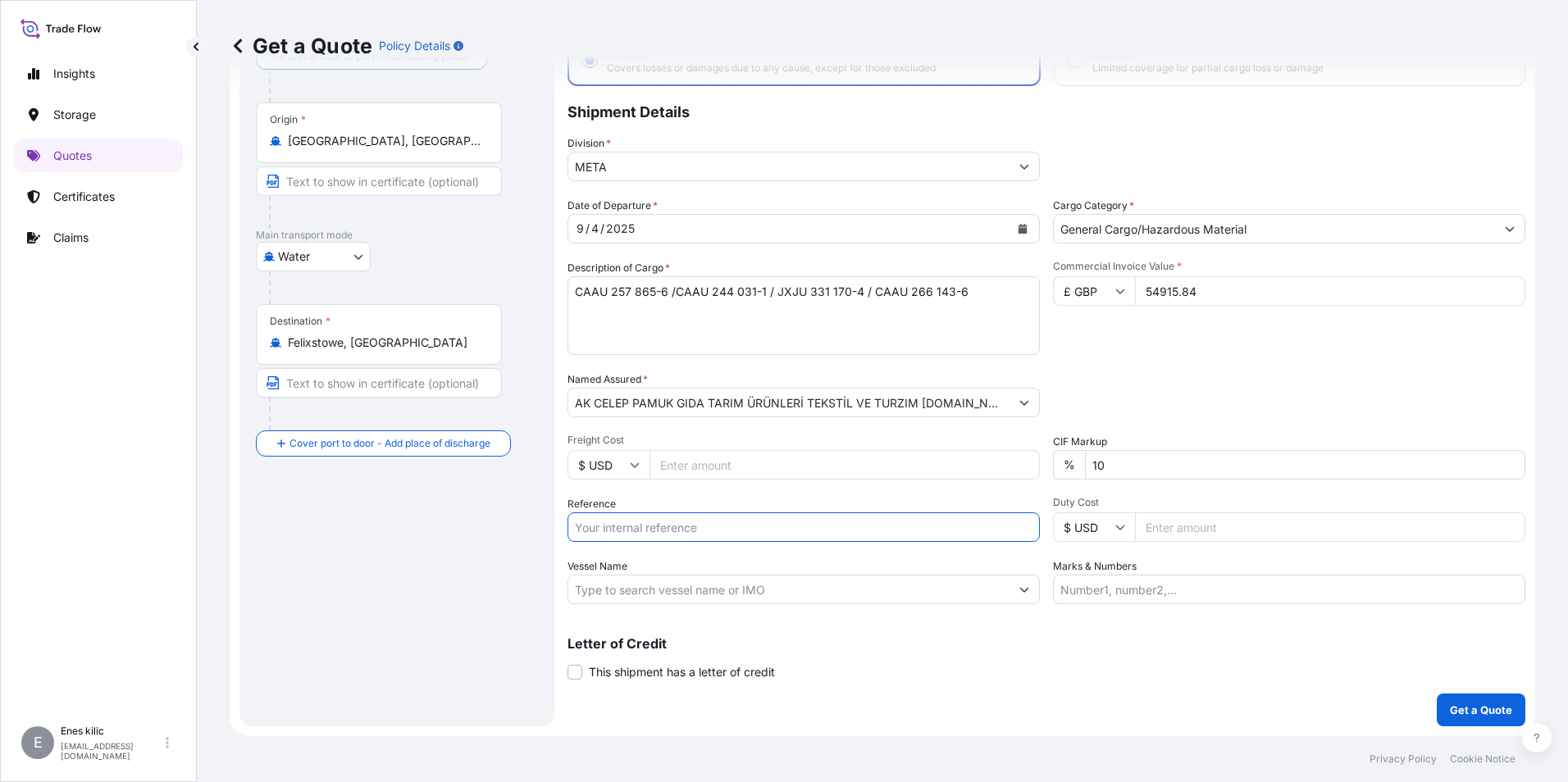
click at [527, 590] on div "Route Details Reset Route Details Cover door to port - Add loading place Place …" at bounding box center [396, 355] width 282 height 709
click at [668, 589] on input "Vessel Name" at bounding box center [789, 589] width 441 height 30
click at [626, 591] on input "Vessel Name" at bounding box center [789, 589] width 441 height 30
paste input "MSC LAUSENNE"
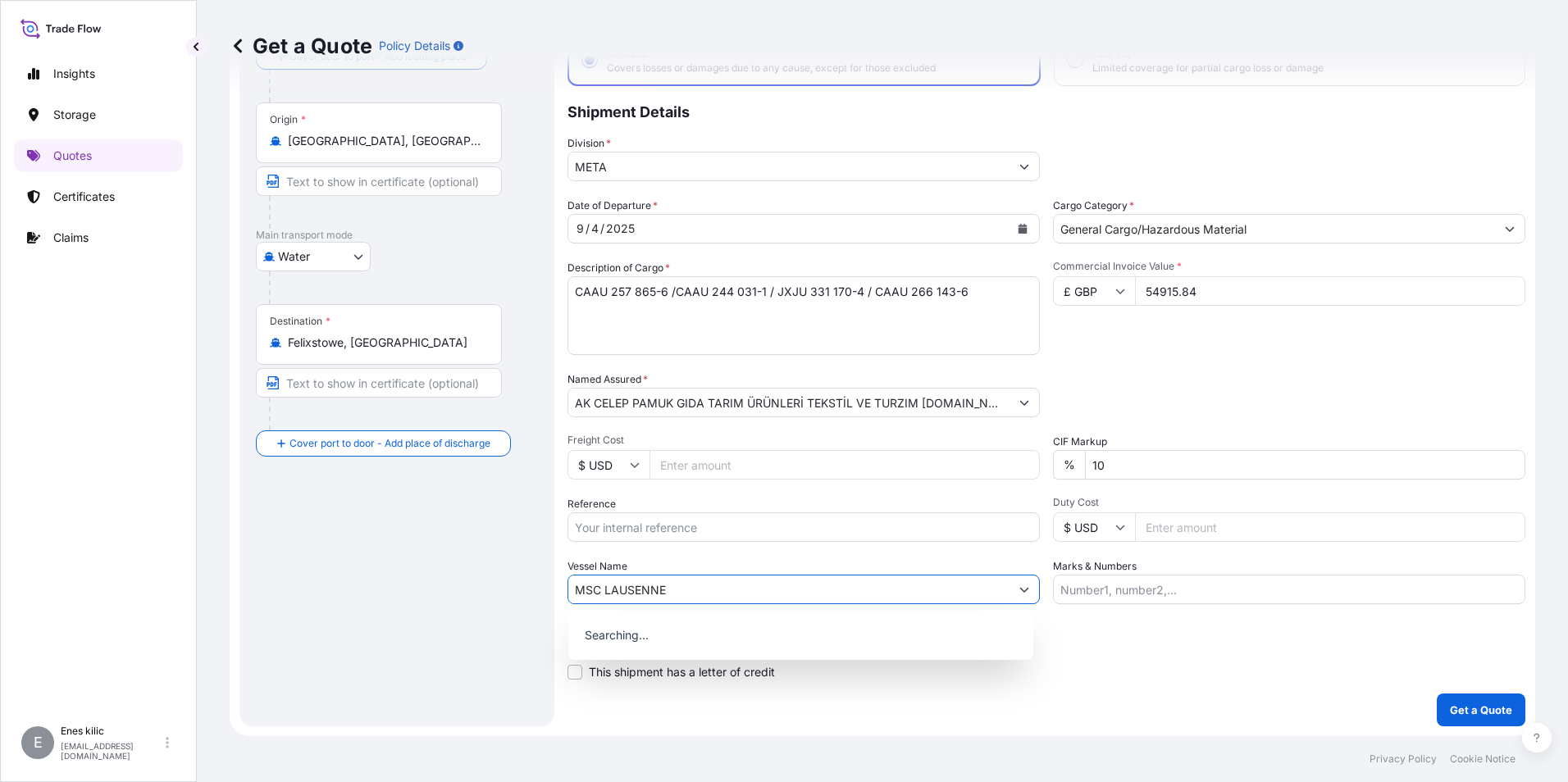
type input "MSC LAUSENNE"
click at [1162, 580] on input "Marks & Numbers" at bounding box center [1289, 589] width 473 height 30
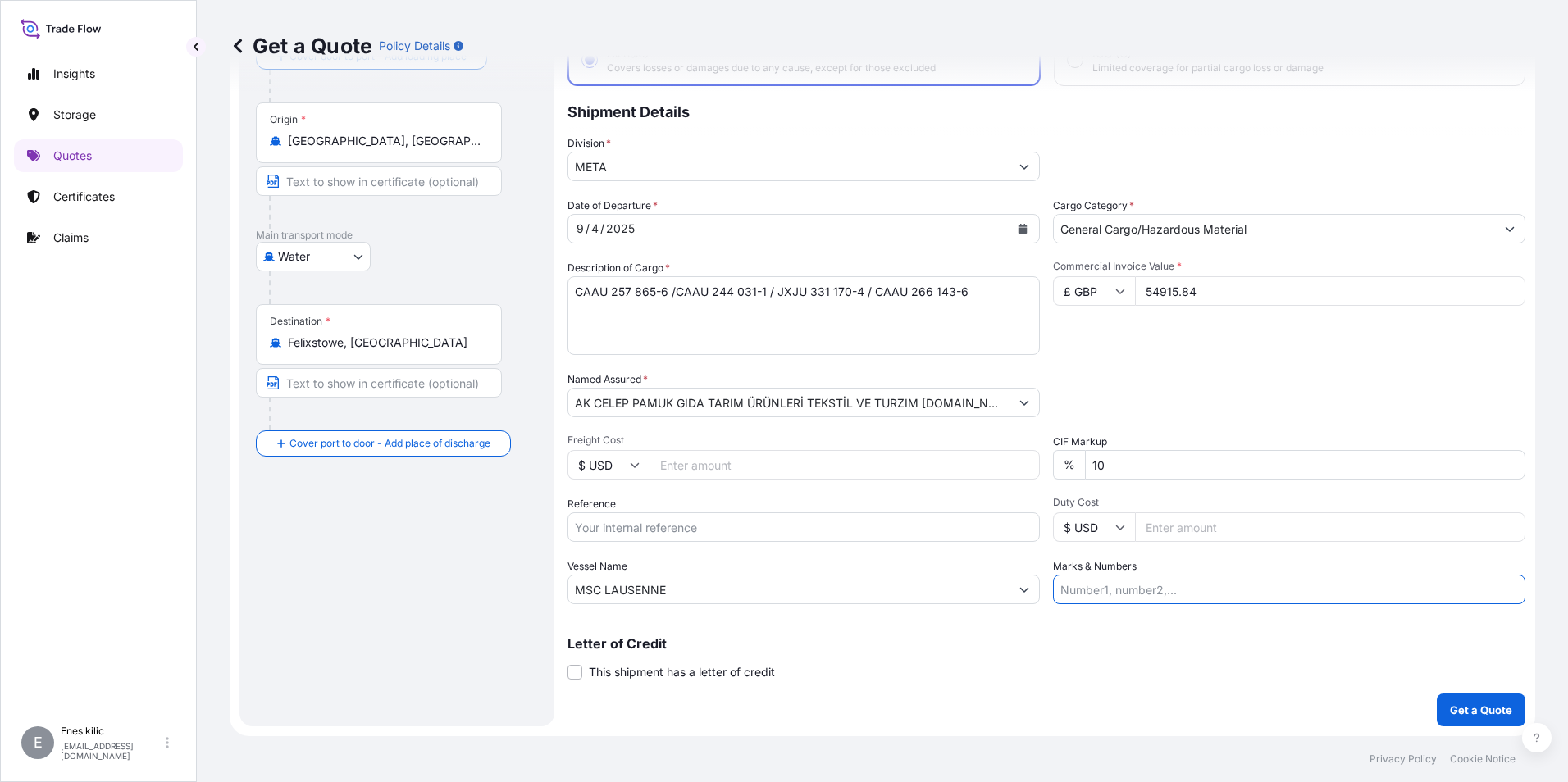
click at [1129, 578] on input "Marks & Numbers" at bounding box center [1289, 589] width 473 height 30
paste input "ZIM LINE"
type input "ZIM LINE"
click at [1133, 664] on div "Letter of Credit This shipment has a letter of credit Letter of credit * Letter…" at bounding box center [1047, 658] width 958 height 43
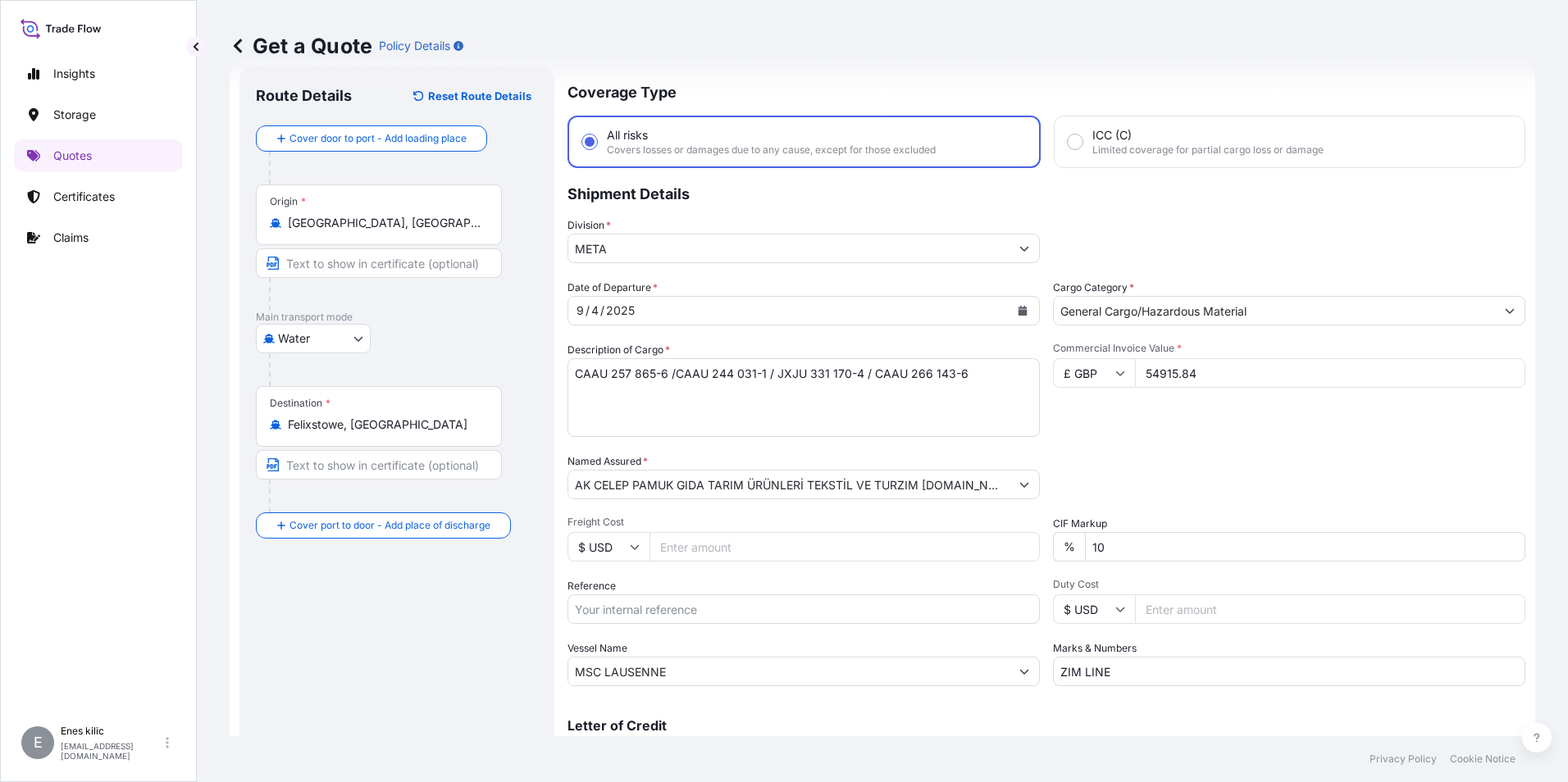
click at [1145, 470] on div "Packing Category Type to search a container mode Please select a primary mode o…" at bounding box center [1289, 476] width 473 height 46
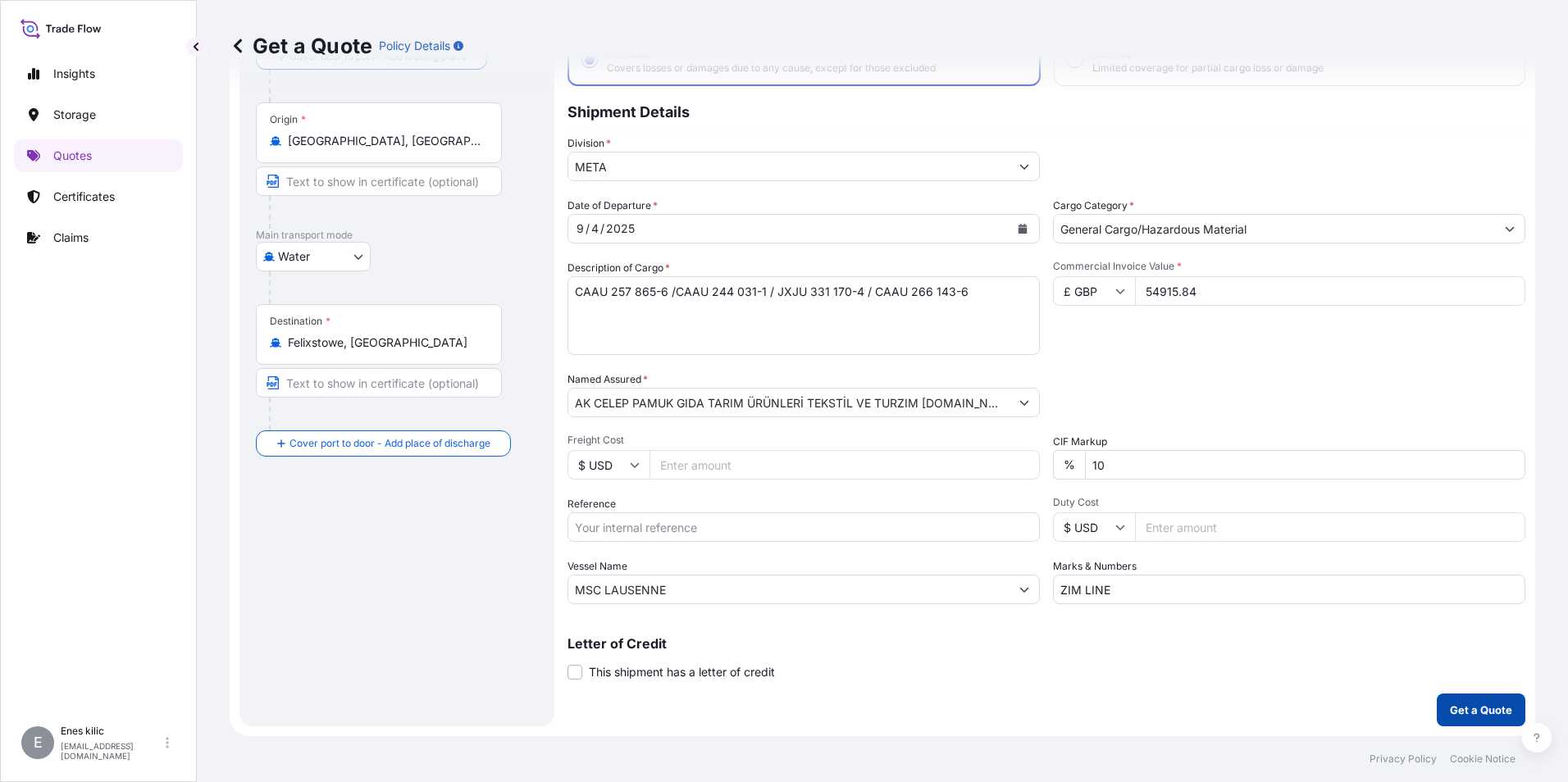
click at [1458, 707] on p "Get a Quote" at bounding box center [1480, 710] width 62 height 16
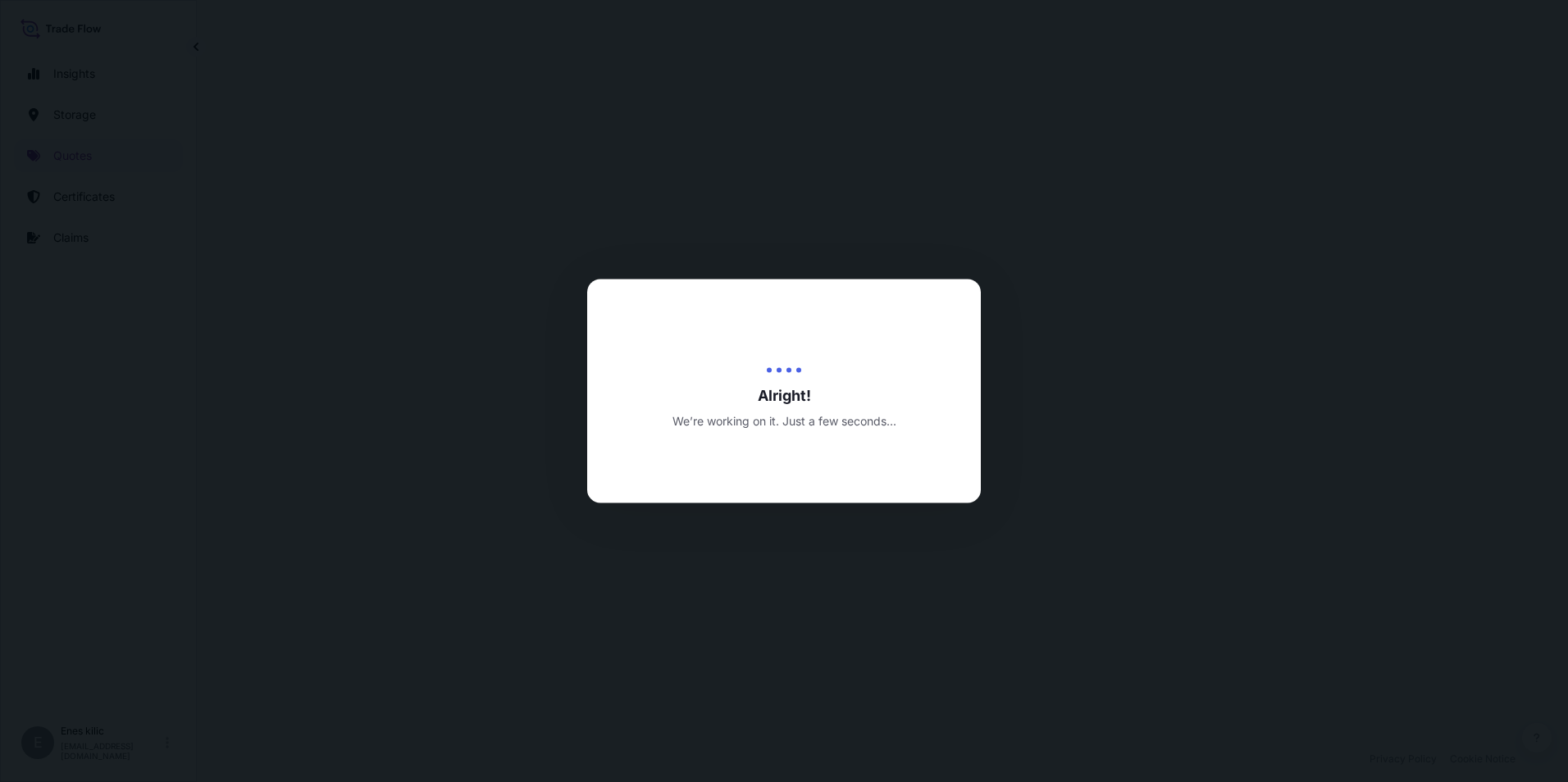
select select "Water"
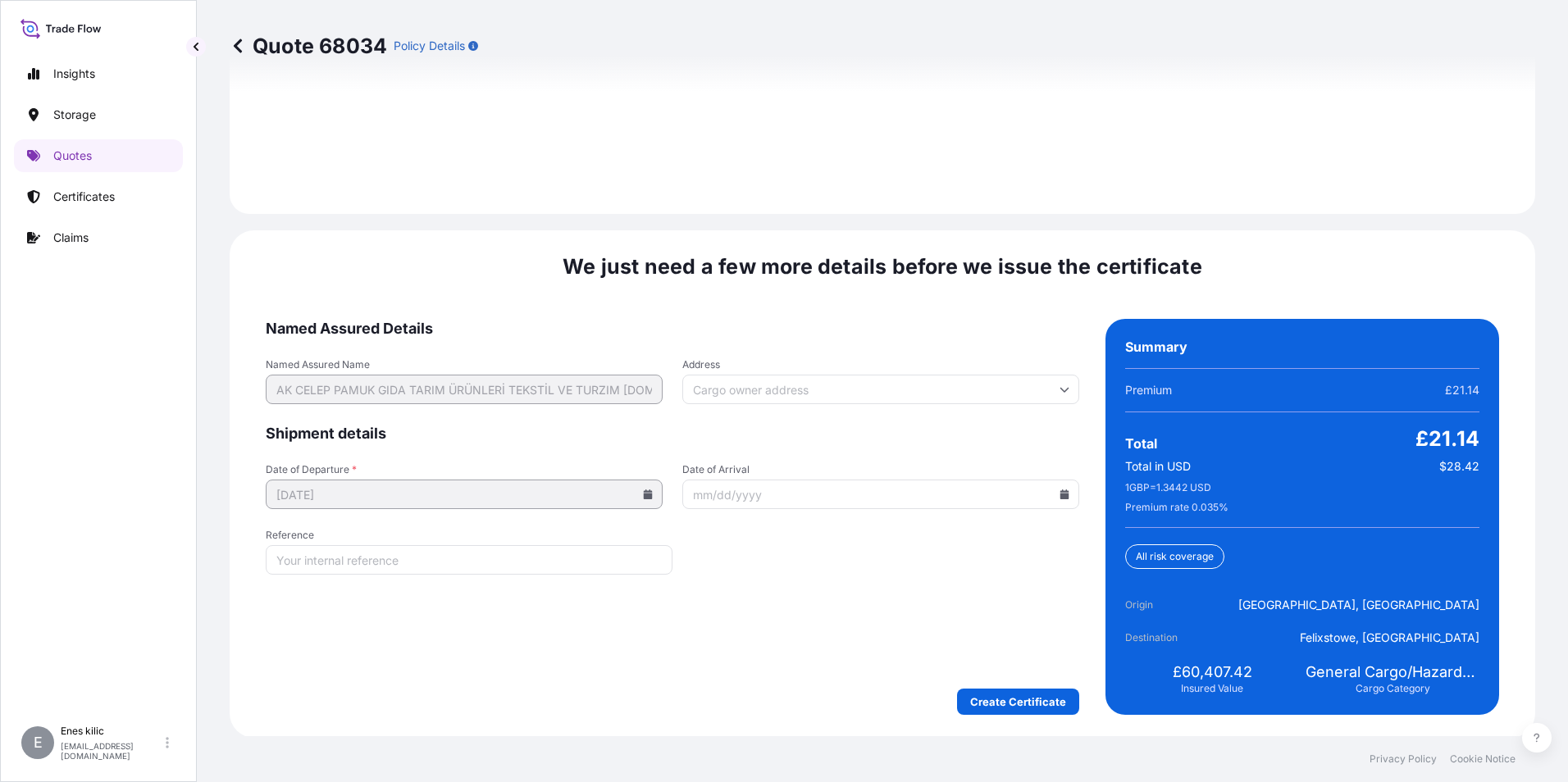
scroll to position [2394, 0]
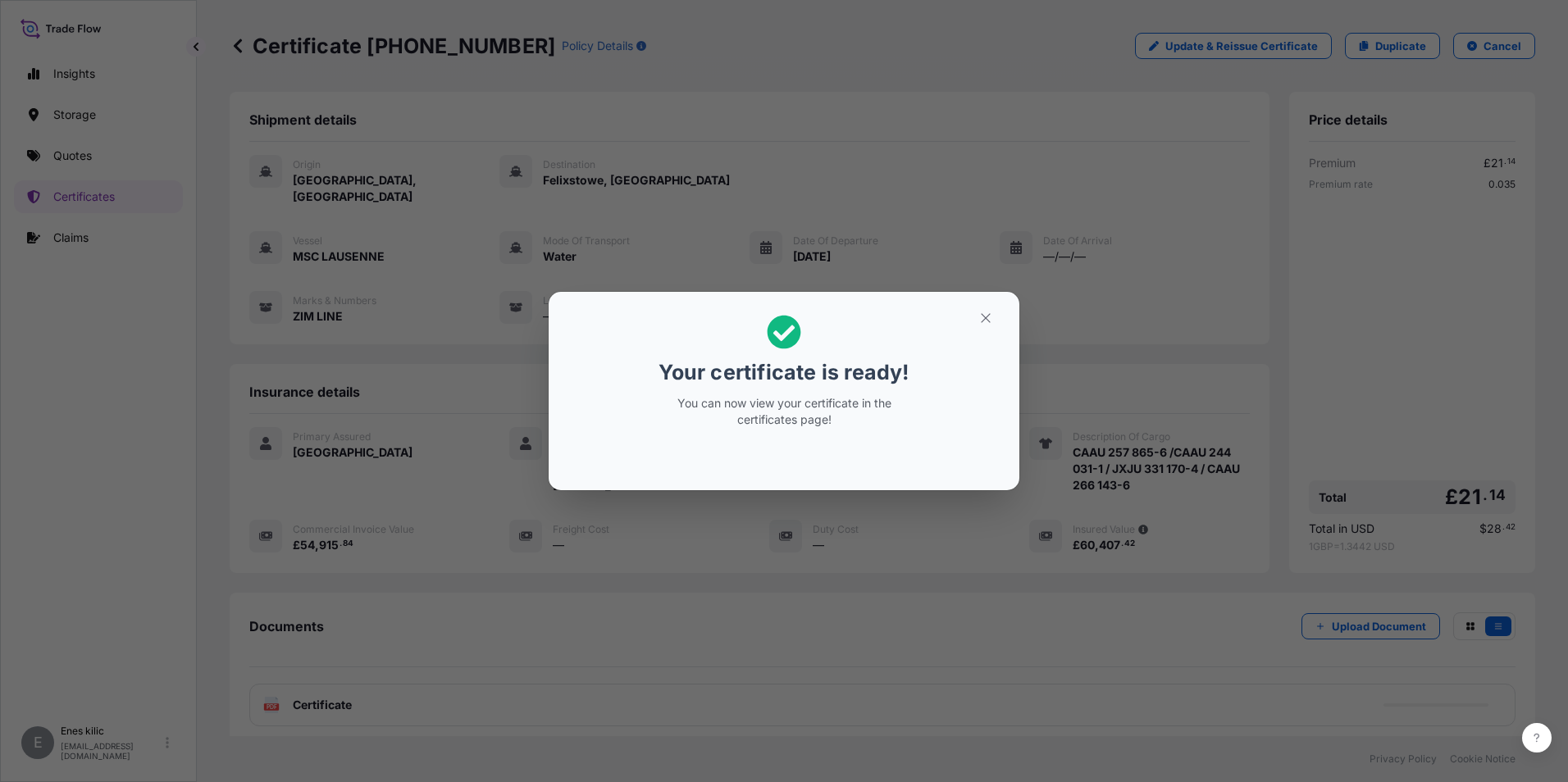
click at [992, 326] on button "button" at bounding box center [986, 317] width 41 height 26
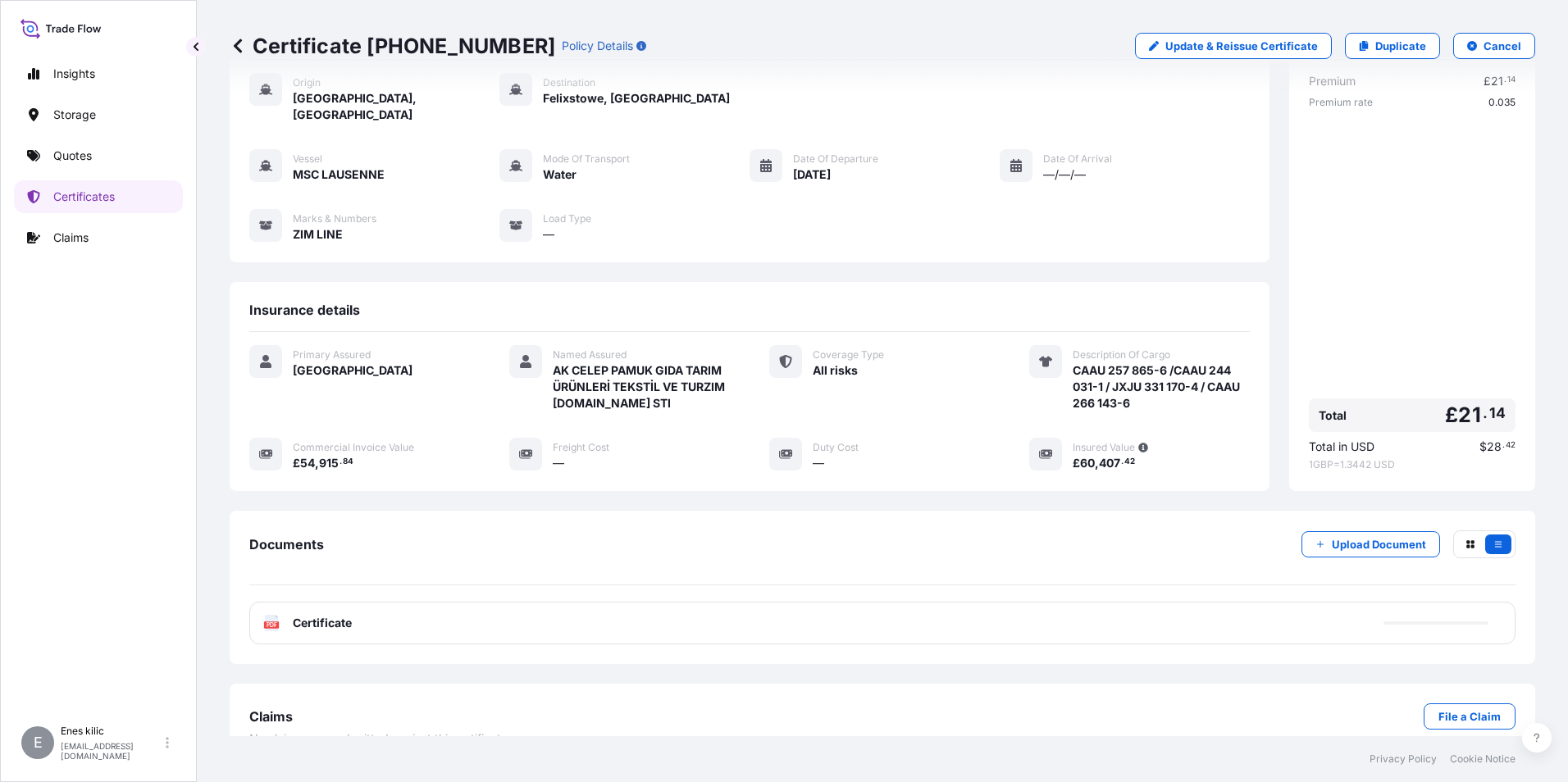
scroll to position [96, 0]
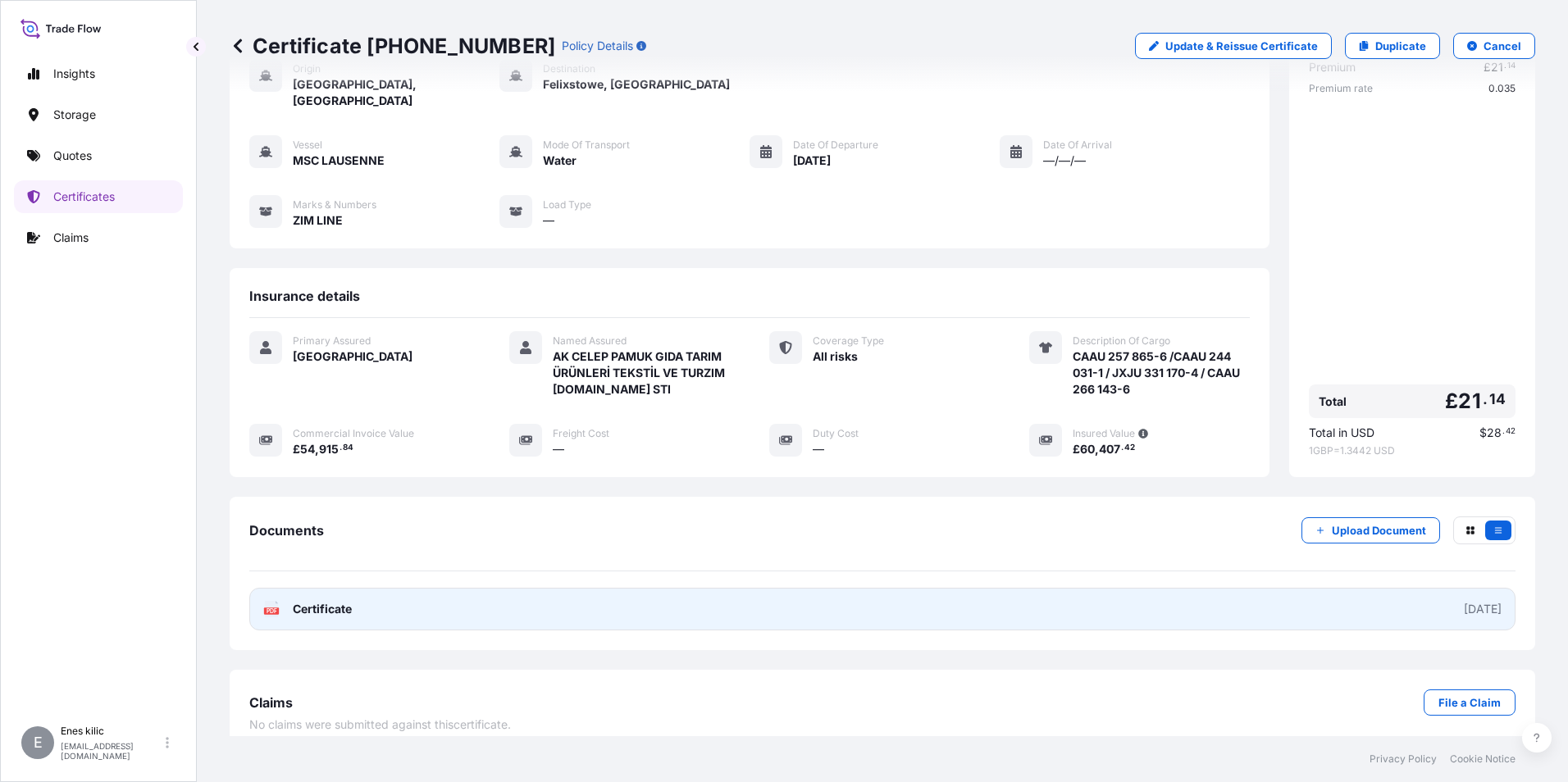
click at [412, 593] on link "PDF Certificate [DATE]" at bounding box center [883, 609] width 1267 height 43
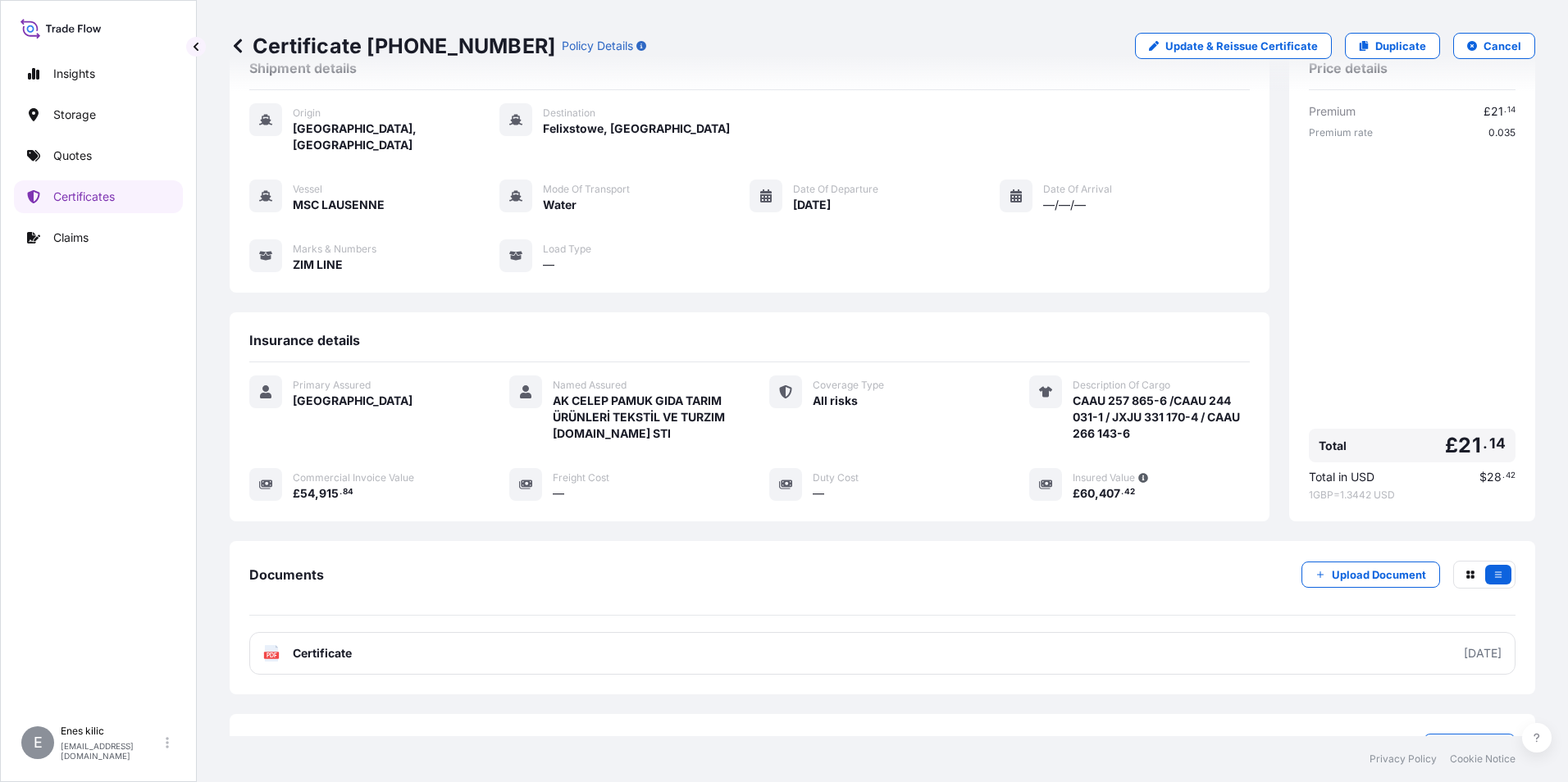
scroll to position [0, 0]
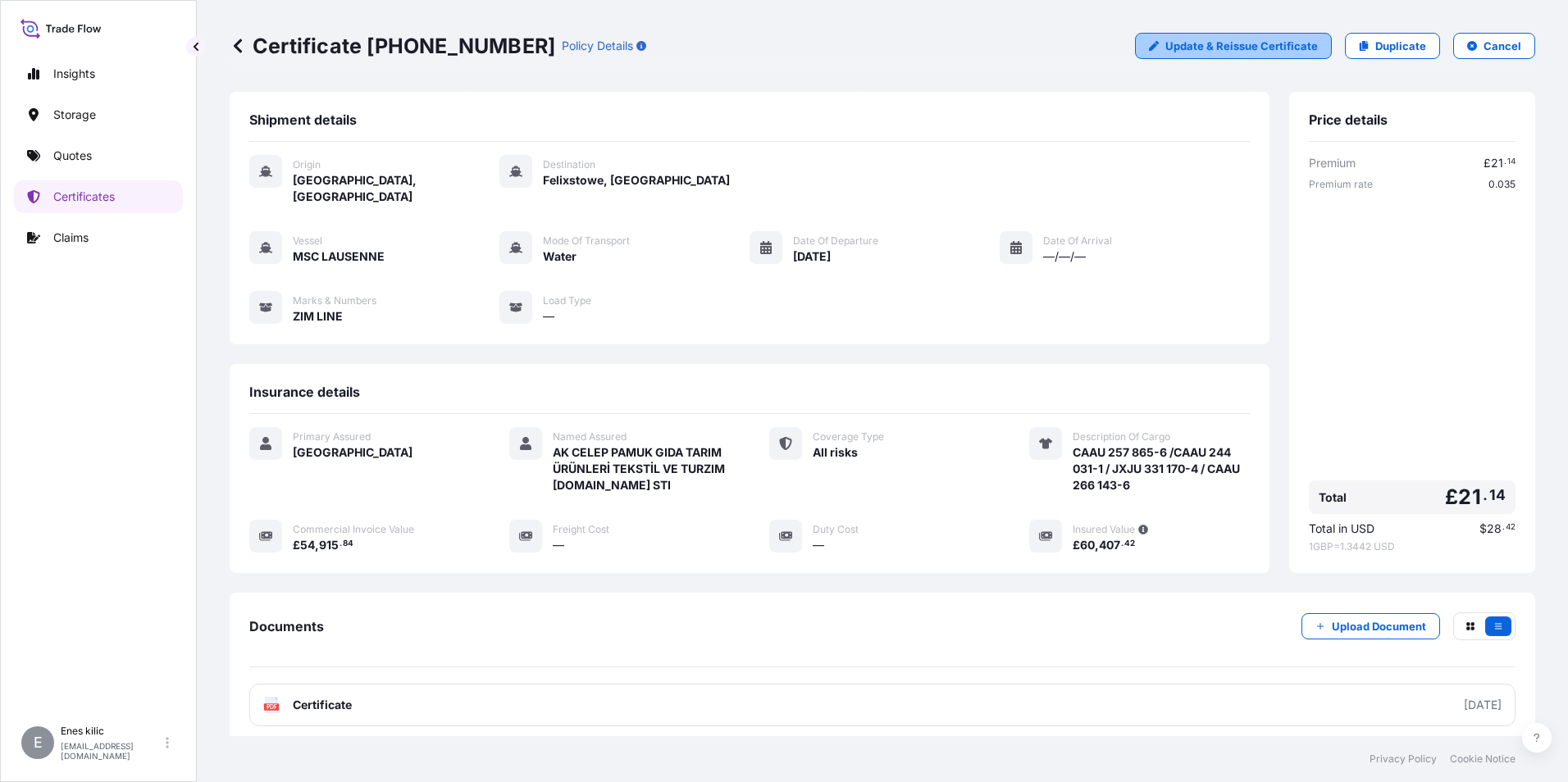
click at [1222, 43] on p "Update & Reissue Certificate" at bounding box center [1241, 46] width 152 height 16
select select "Water"
select select "31600"
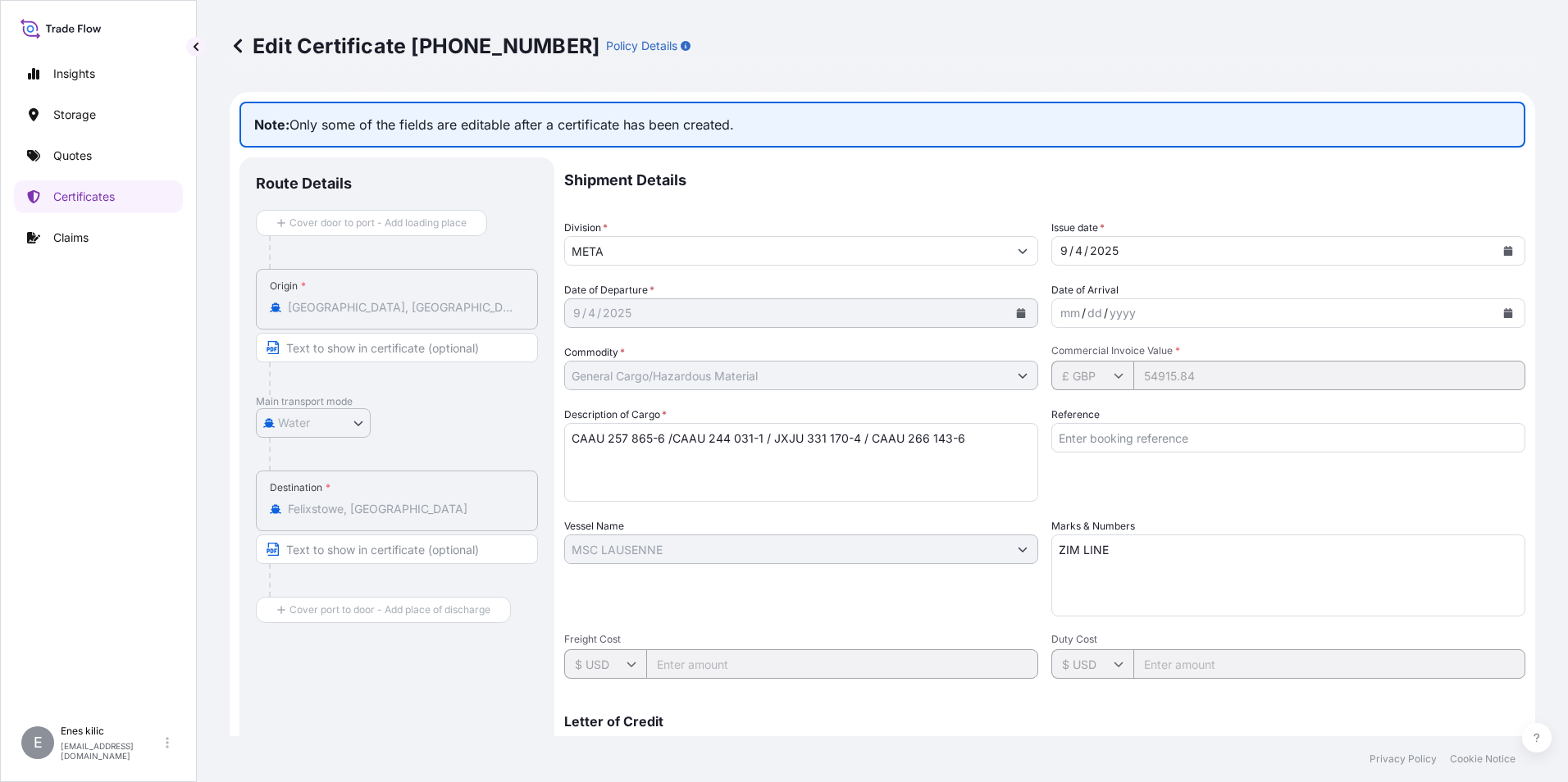
click at [956, 454] on textarea "CAAU 257 865-6 /CAAU 244 031-1 / JXJU 331 170-4 / CAAU 266 143-6" at bounding box center [801, 463] width 474 height 79
click at [983, 444] on textarea "CAAU 257 865-6 /CAAU 244 031-1 / JXJU 331 170-4 / CAAU 266 143-6" at bounding box center [801, 463] width 474 height 79
type textarea "CAAU 257 865-6 /CAAU 244 031-1 / JXJU 331 170-4 / CAAU 266 143-6 INSURANE PREMI…"
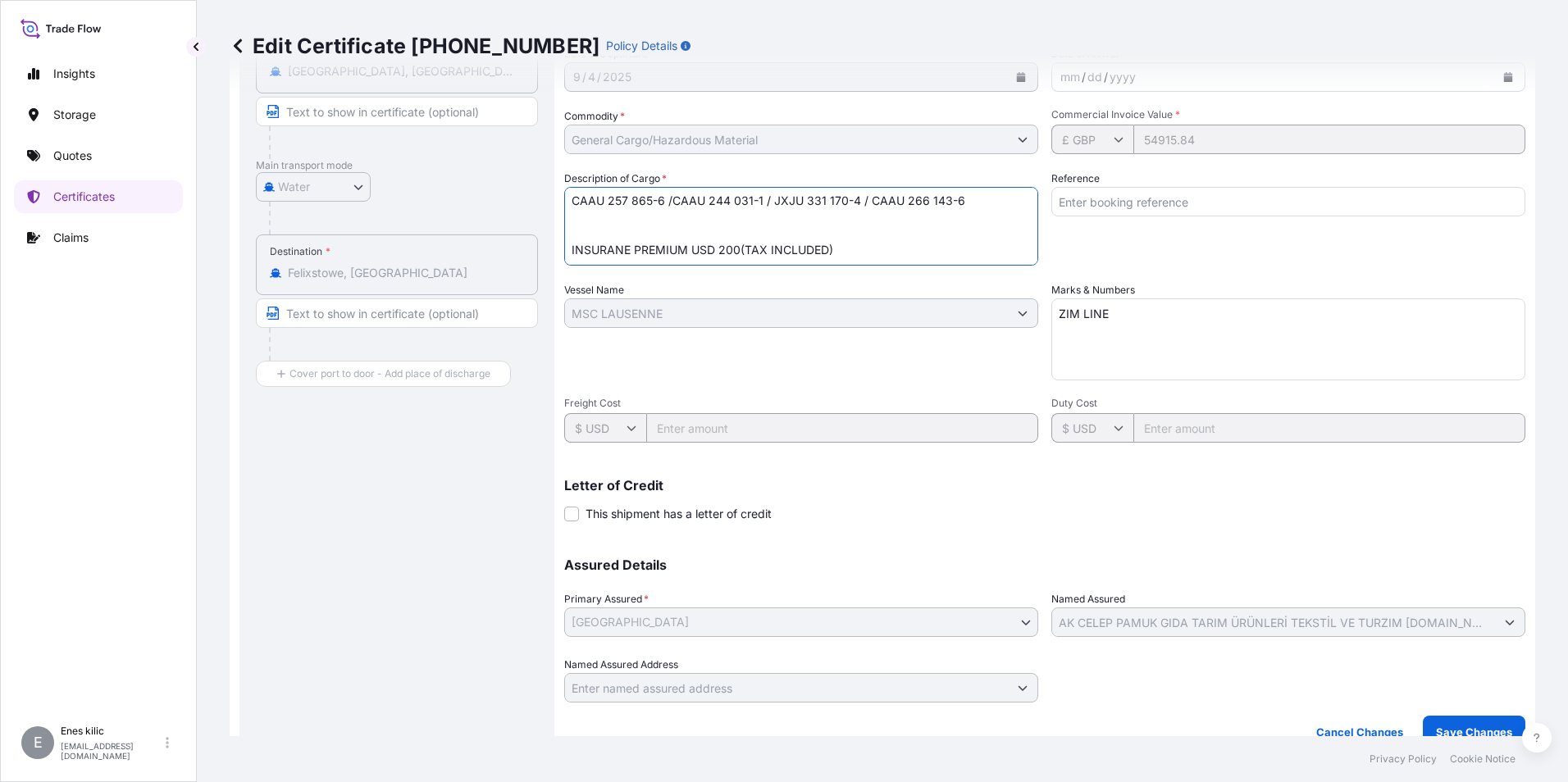
scroll to position [258, 0]
